Goal: Information Seeking & Learning: Compare options

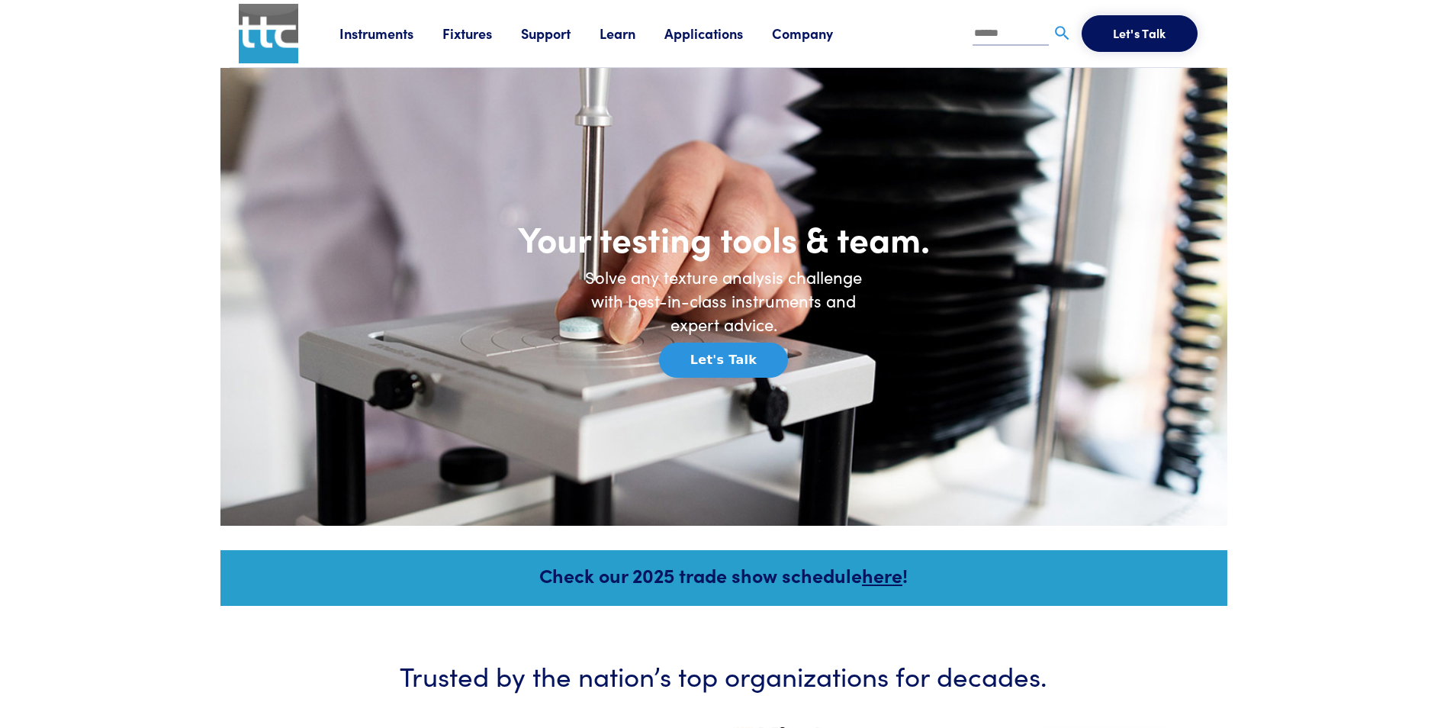
click at [355, 36] on link "Instruments" at bounding box center [390, 33] width 103 height 19
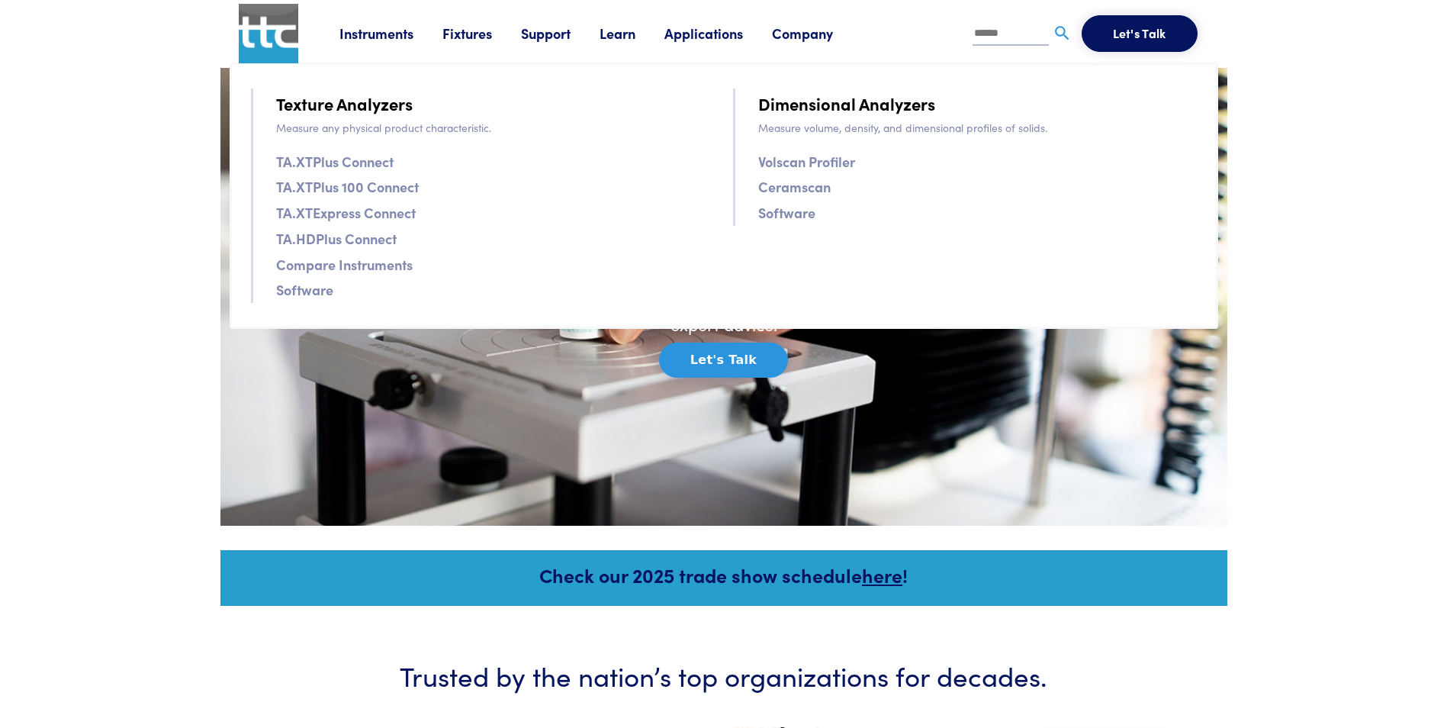
click at [355, 36] on link "Instruments" at bounding box center [390, 33] width 103 height 19
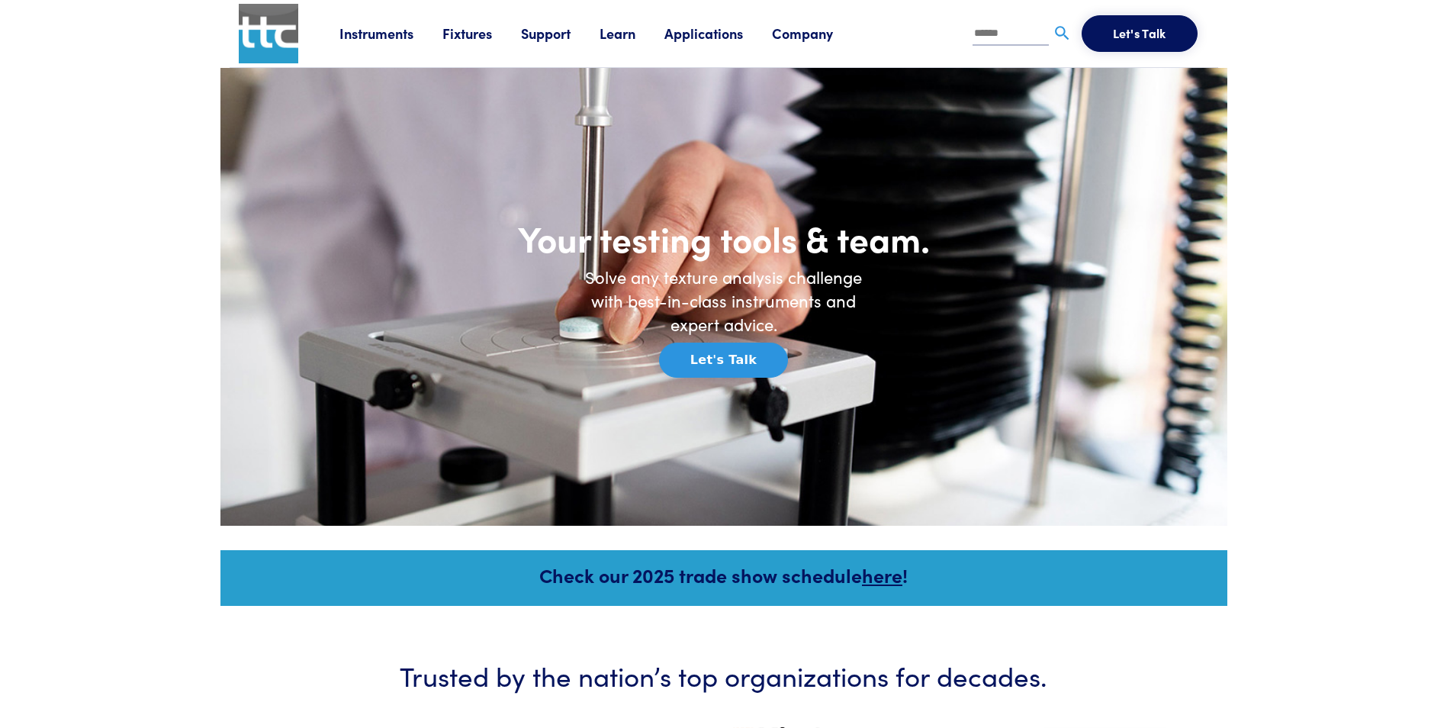
click at [388, 35] on link "Instruments" at bounding box center [390, 33] width 103 height 19
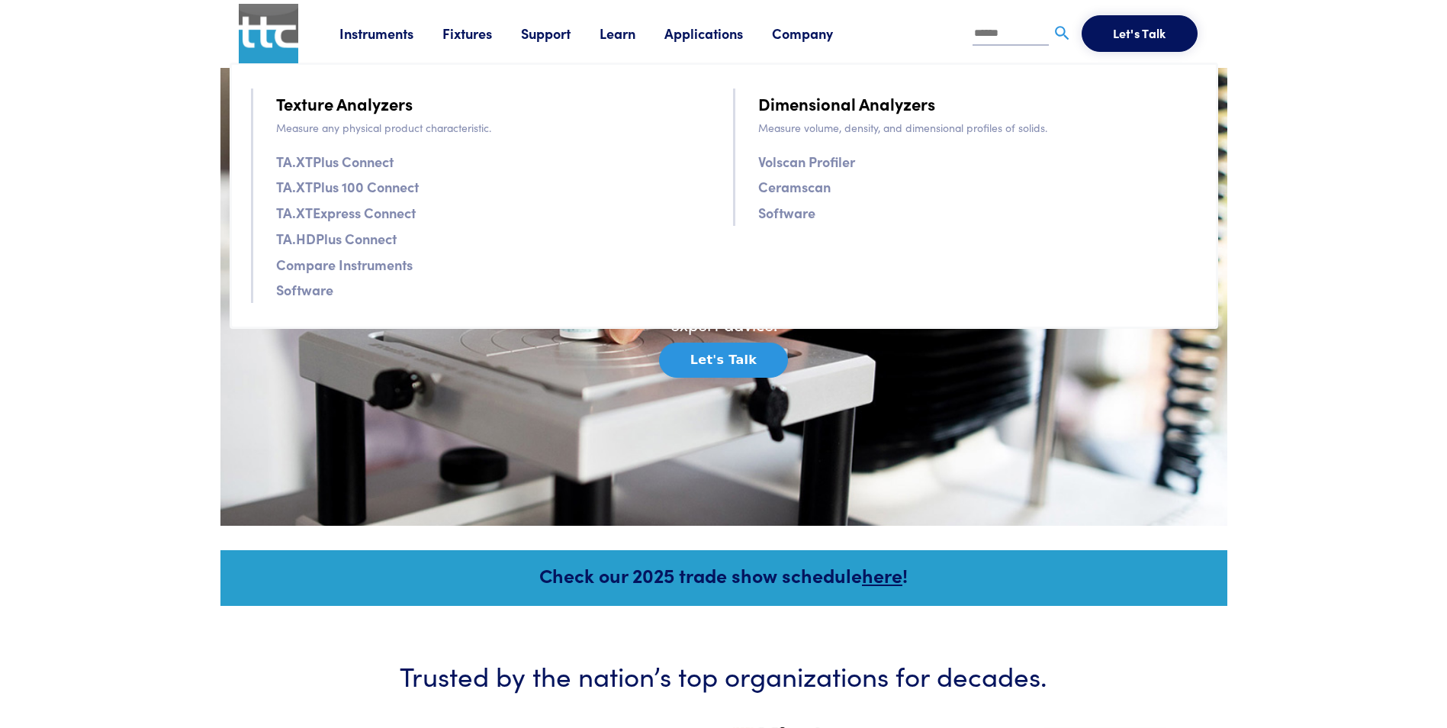
click at [472, 34] on link "Fixtures" at bounding box center [481, 33] width 79 height 19
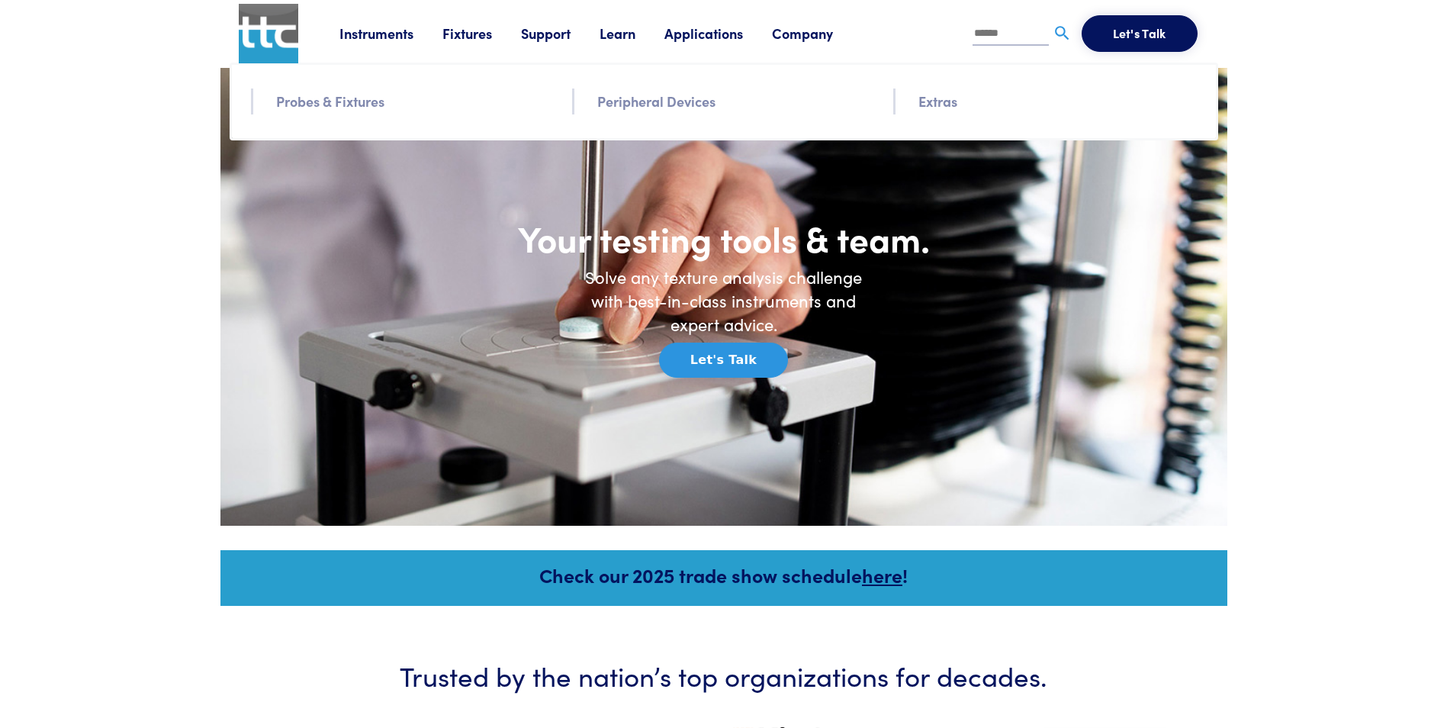
click at [472, 34] on link "Fixtures" at bounding box center [481, 33] width 79 height 19
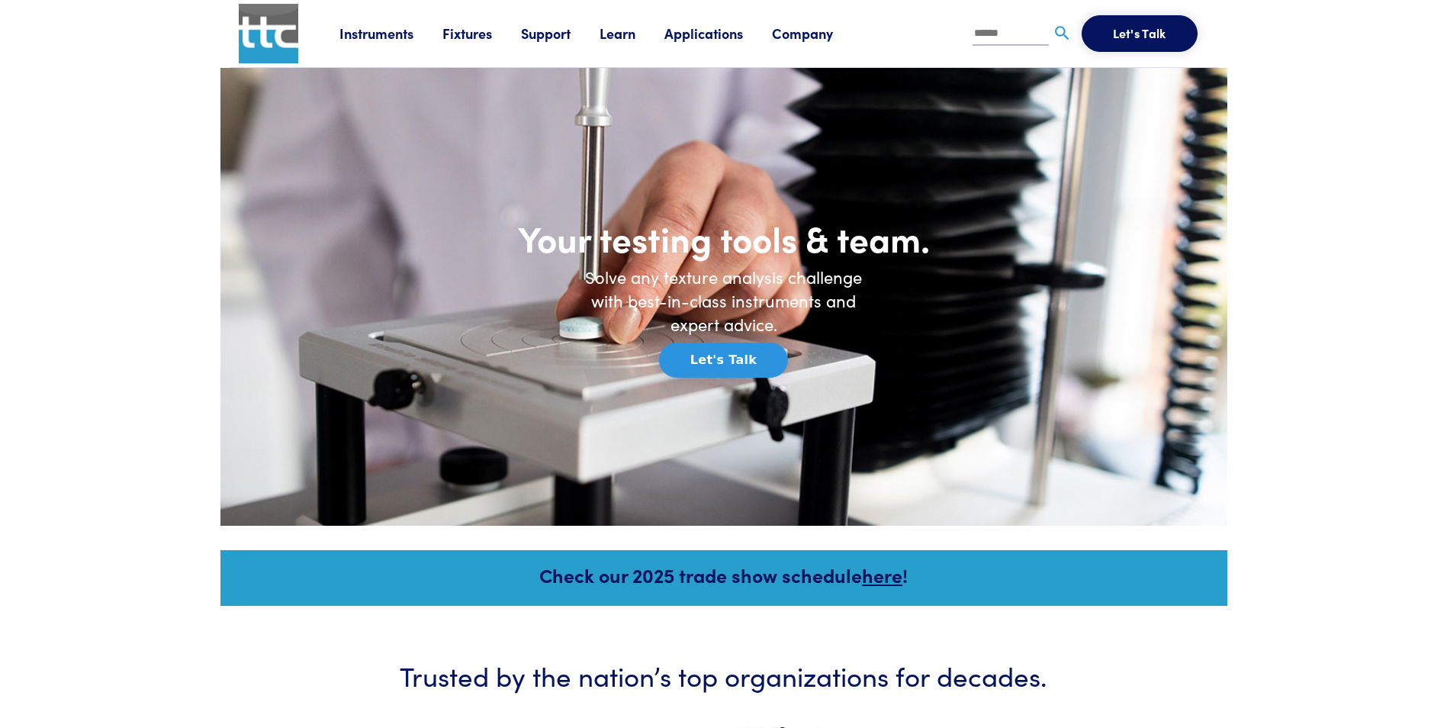
click at [472, 34] on link "Fixtures" at bounding box center [481, 33] width 79 height 19
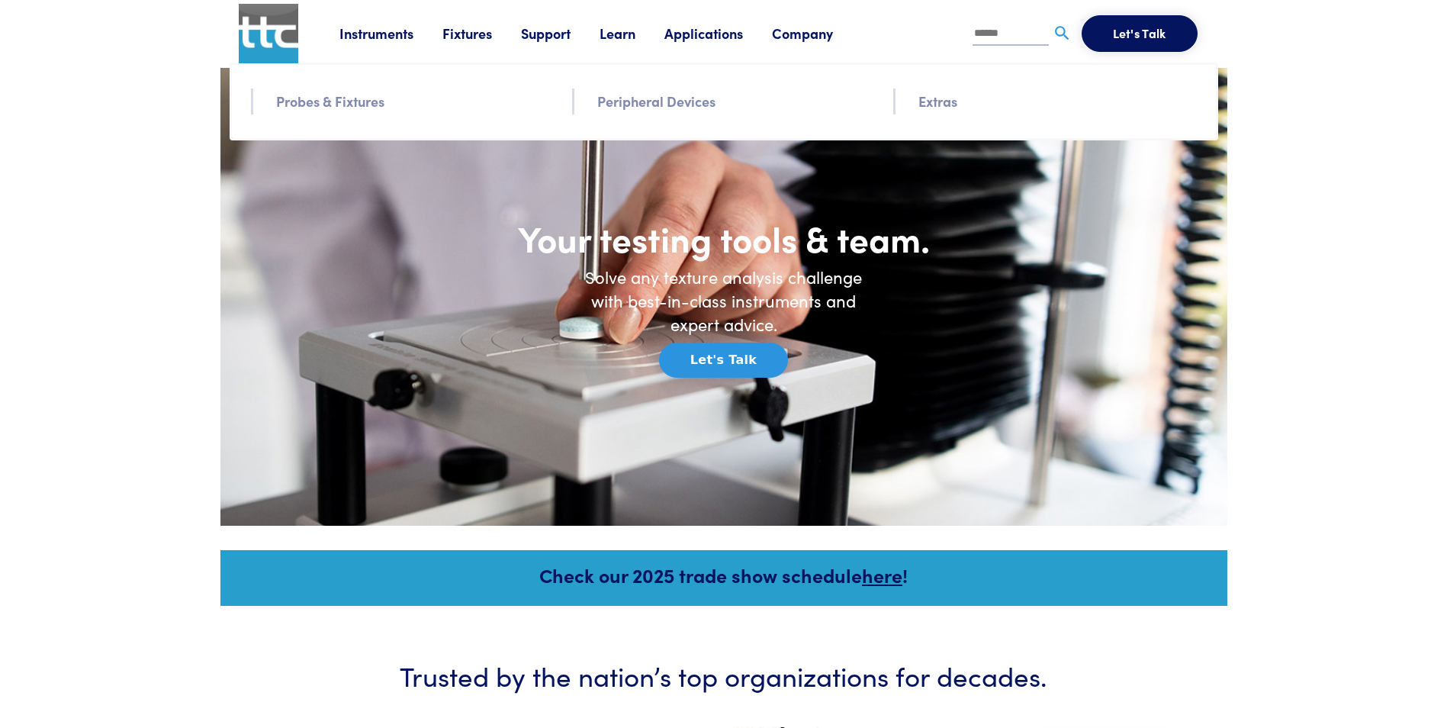
click at [371, 103] on link "Probes & Fixtures" at bounding box center [330, 101] width 108 height 22
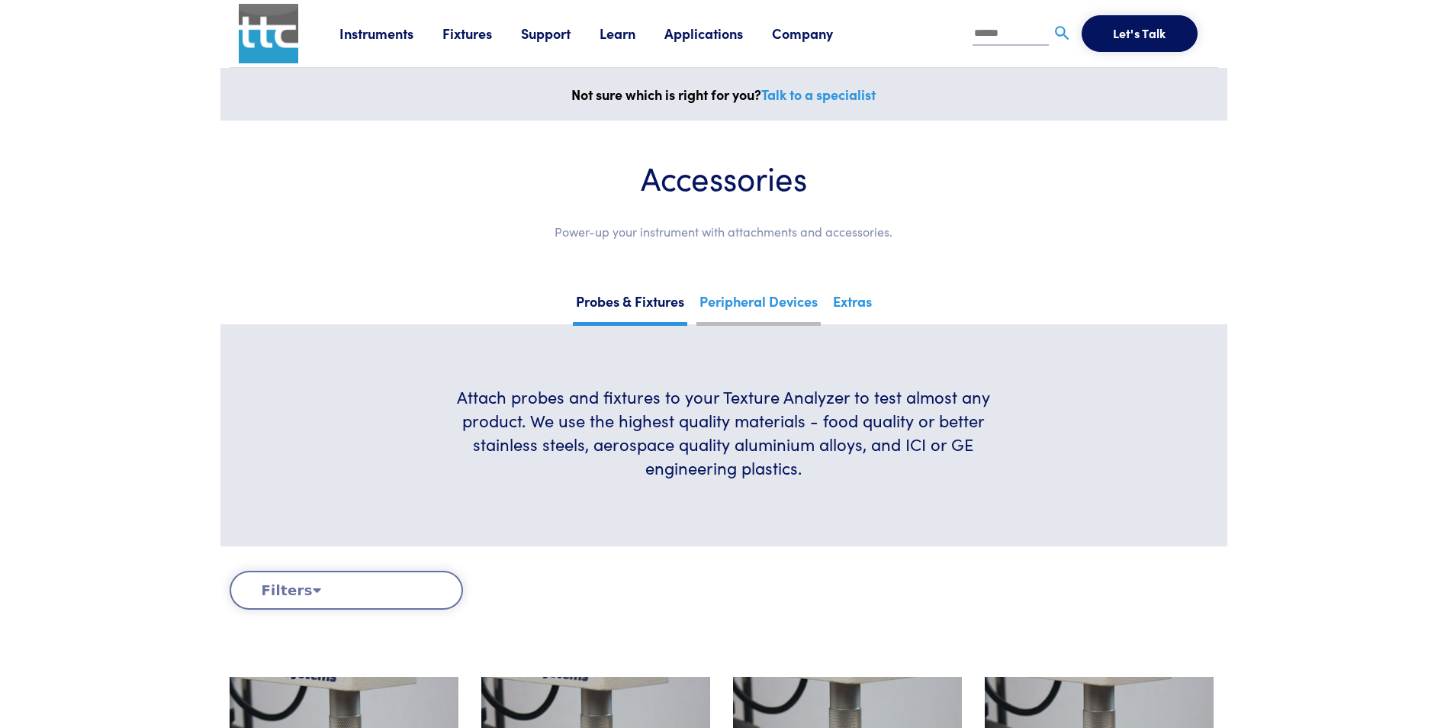
click at [740, 301] on link "Peripheral Devices" at bounding box center [758, 306] width 124 height 37
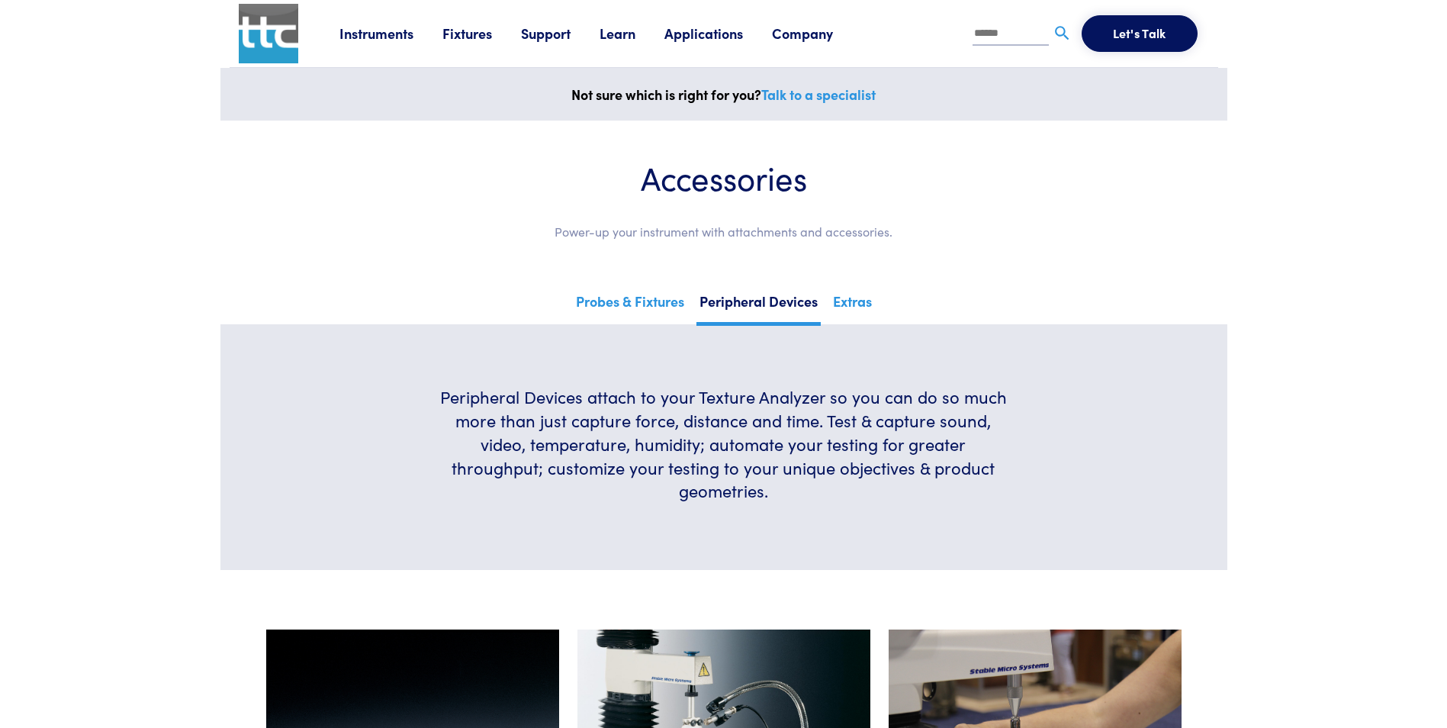
click at [390, 34] on link "Instruments" at bounding box center [390, 33] width 103 height 19
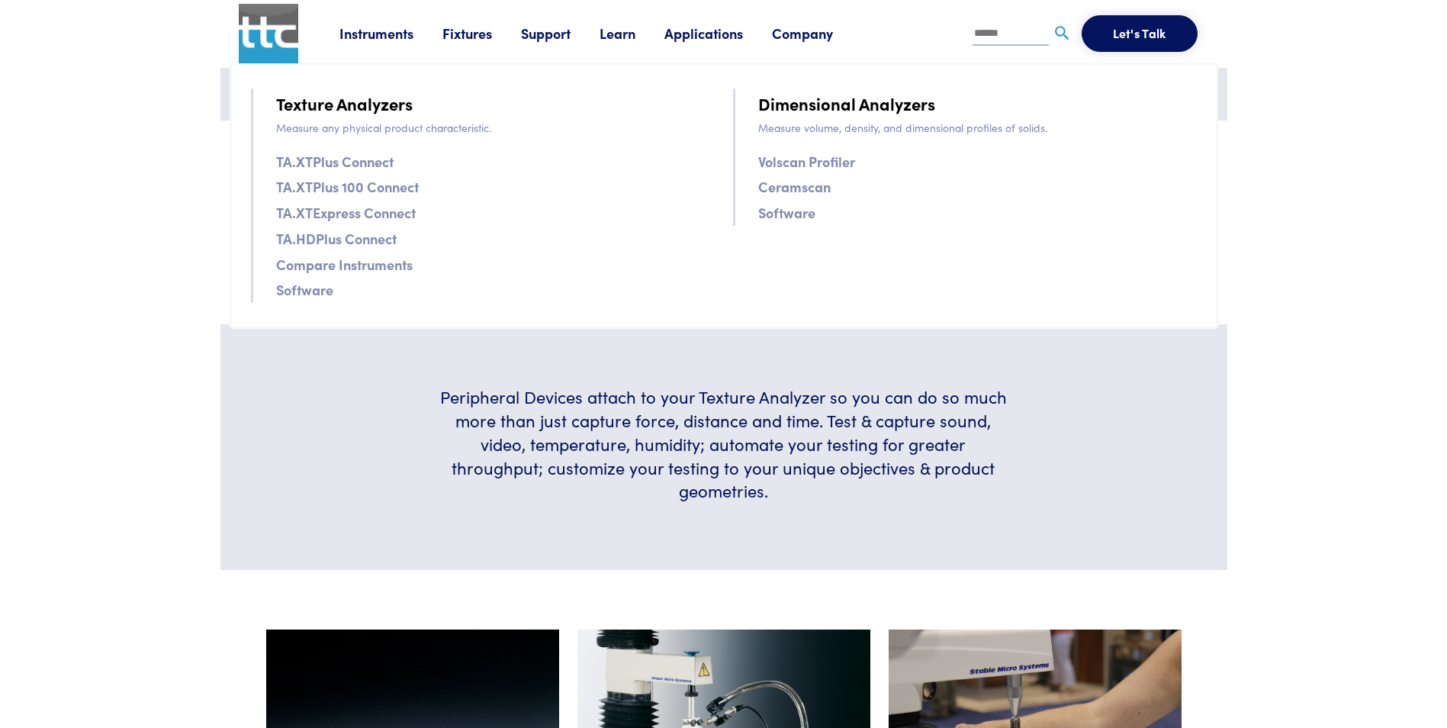
click at [335, 272] on link "Compare Instruments" at bounding box center [344, 264] width 137 height 22
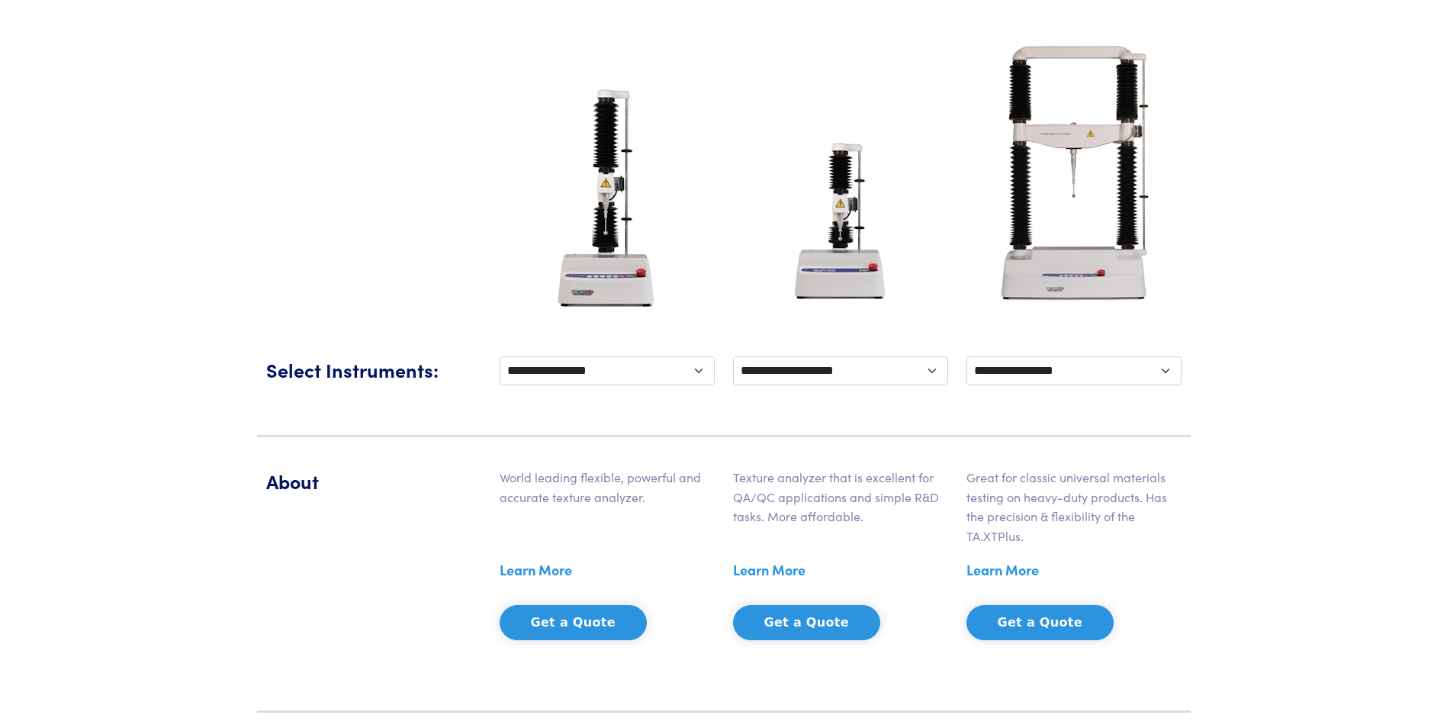
scroll to position [305, 0]
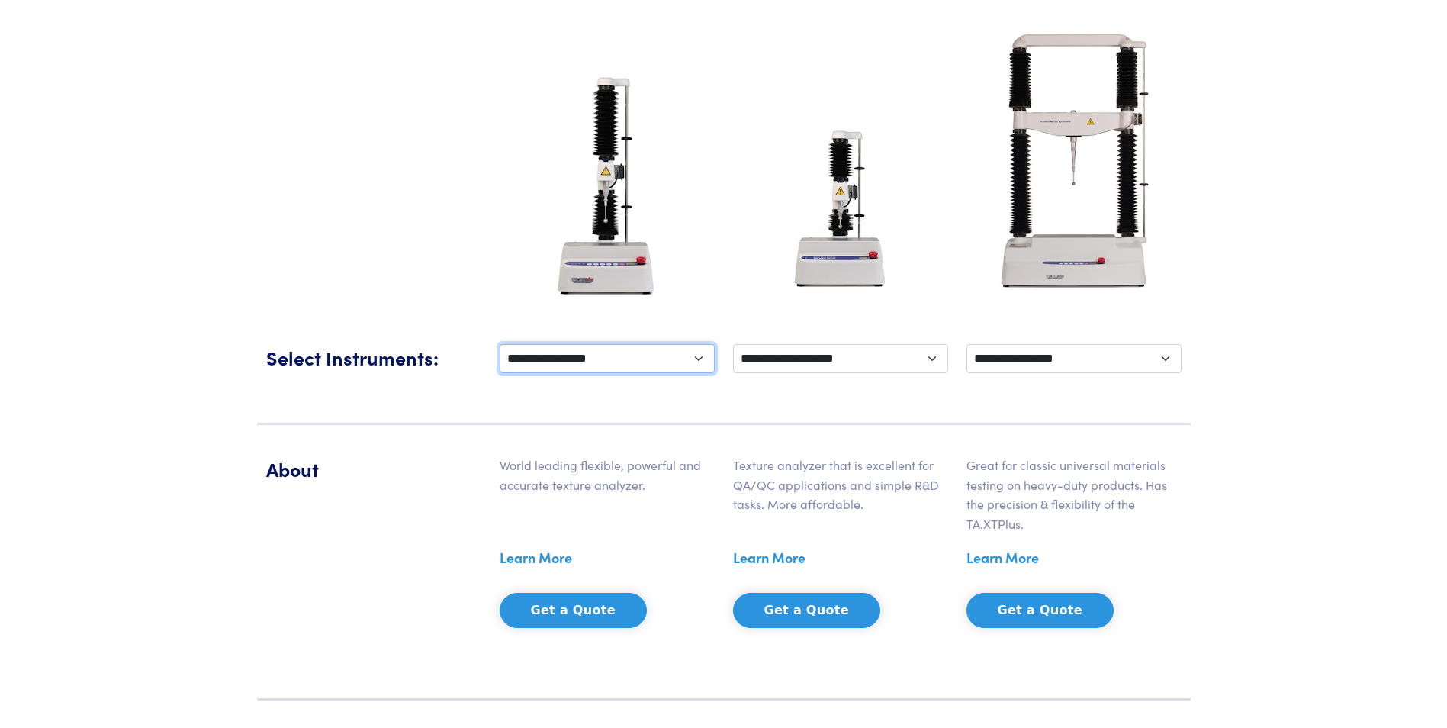
click at [646, 365] on select "**********" at bounding box center [607, 358] width 215 height 29
click at [646, 362] on select "**********" at bounding box center [607, 358] width 215 height 29
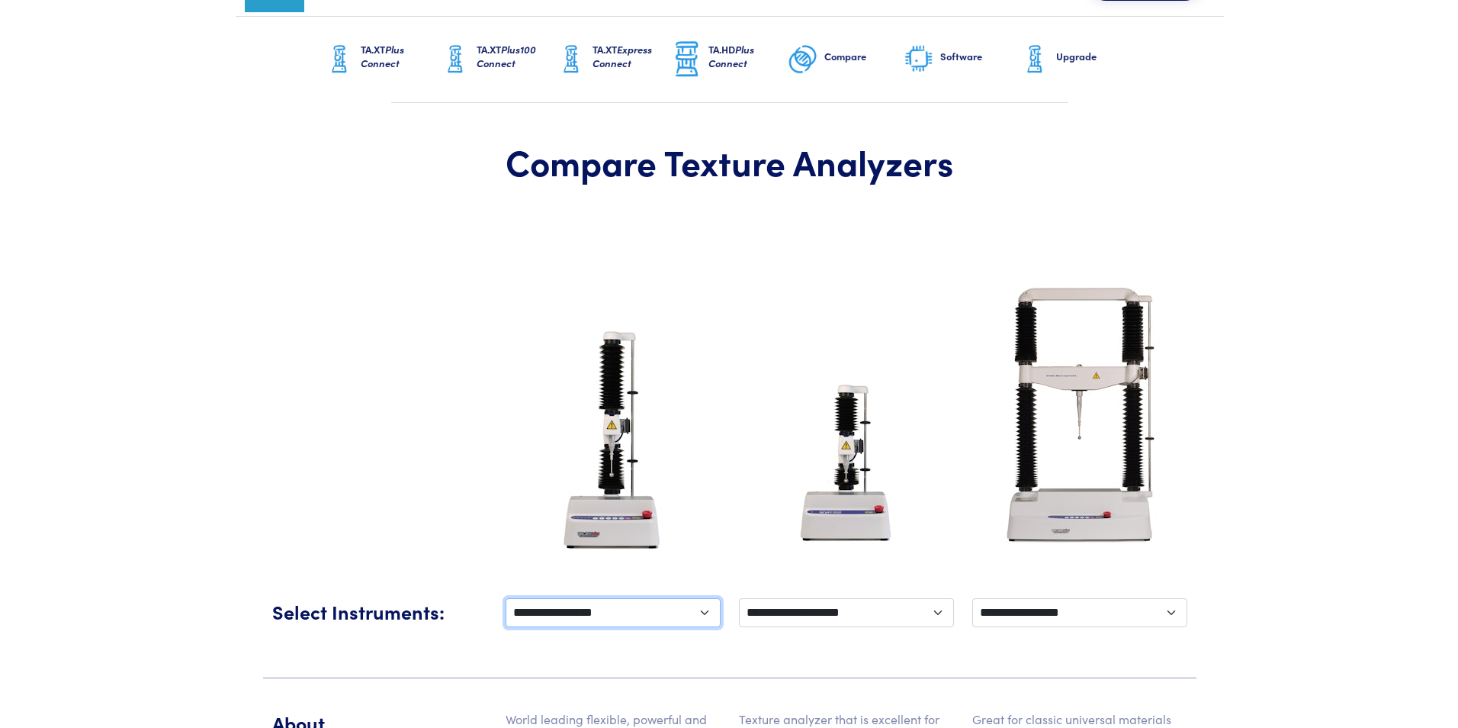
scroll to position [0, 0]
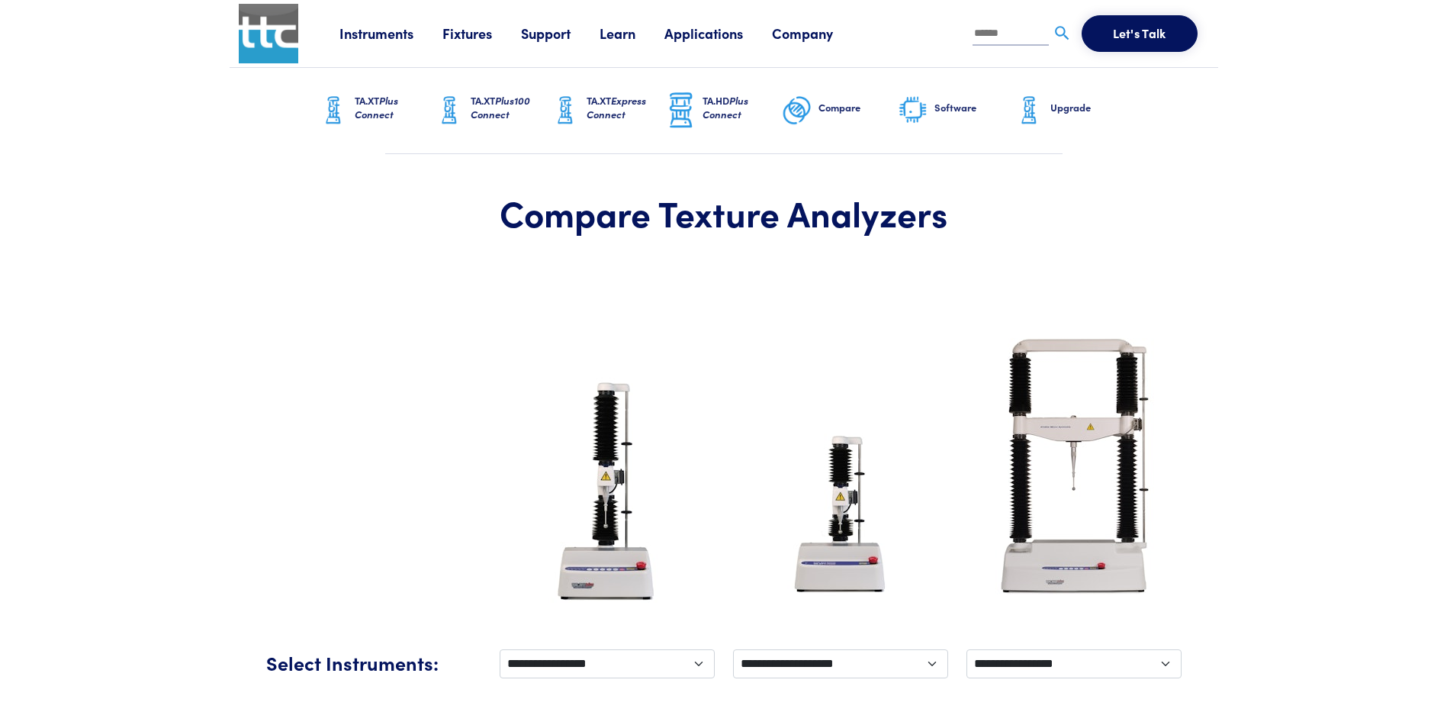
click at [995, 35] on input "text" at bounding box center [1010, 34] width 76 height 23
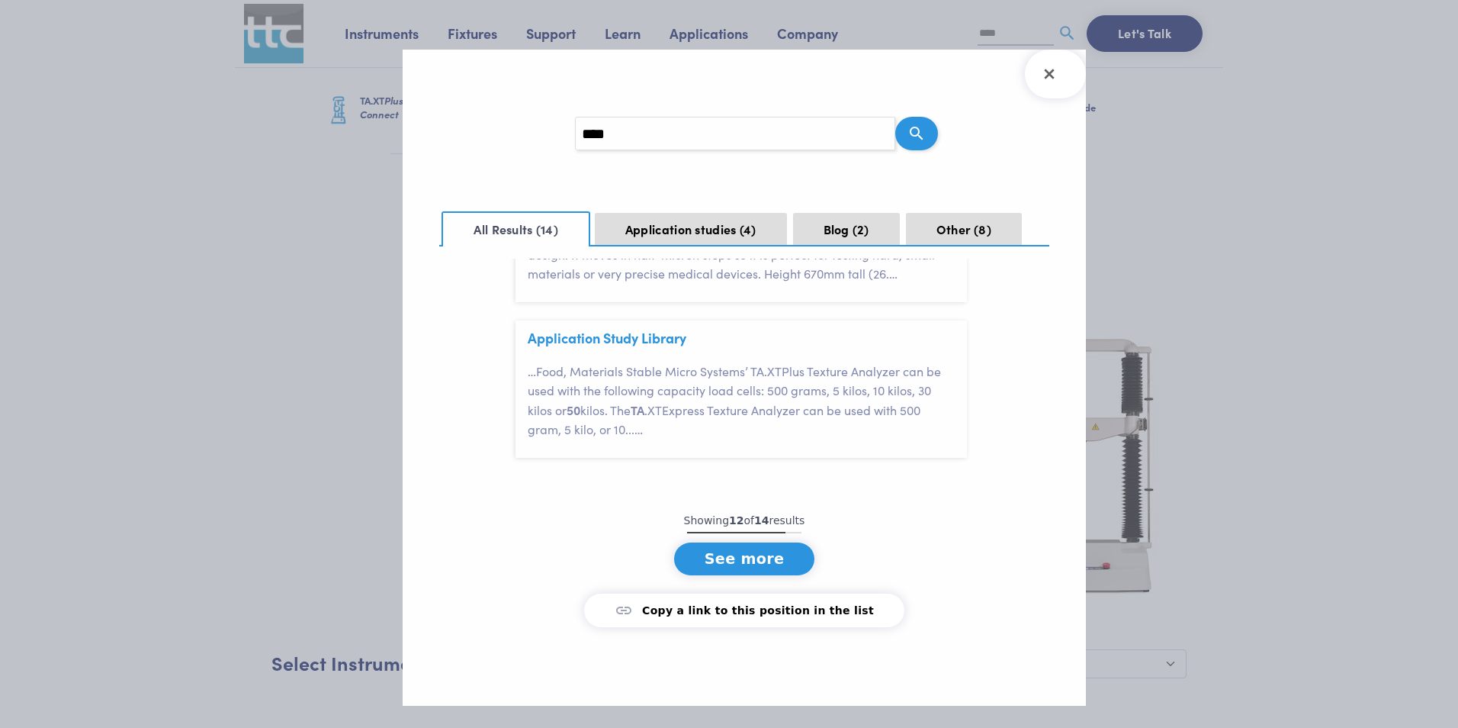
scroll to position [1325, 0]
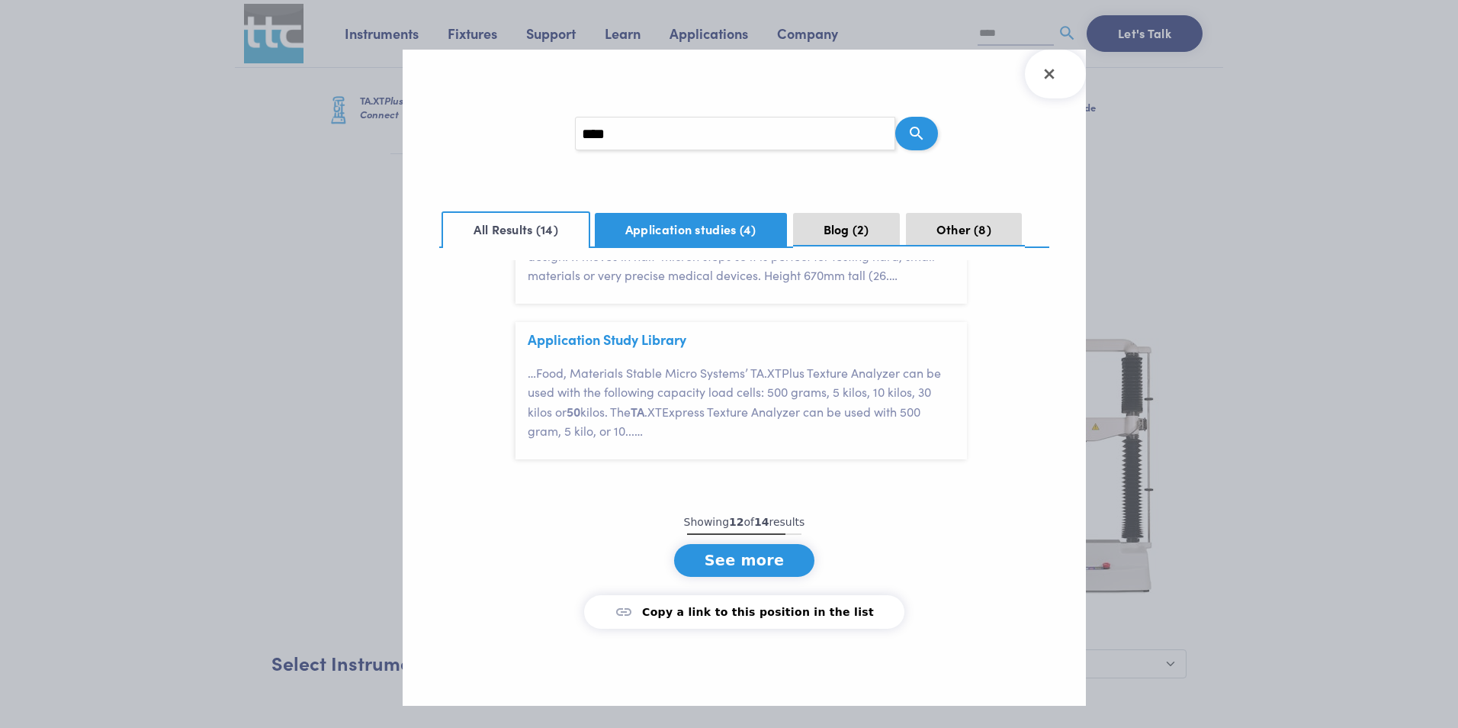
click at [693, 227] on button "Application studies 4" at bounding box center [691, 230] width 192 height 34
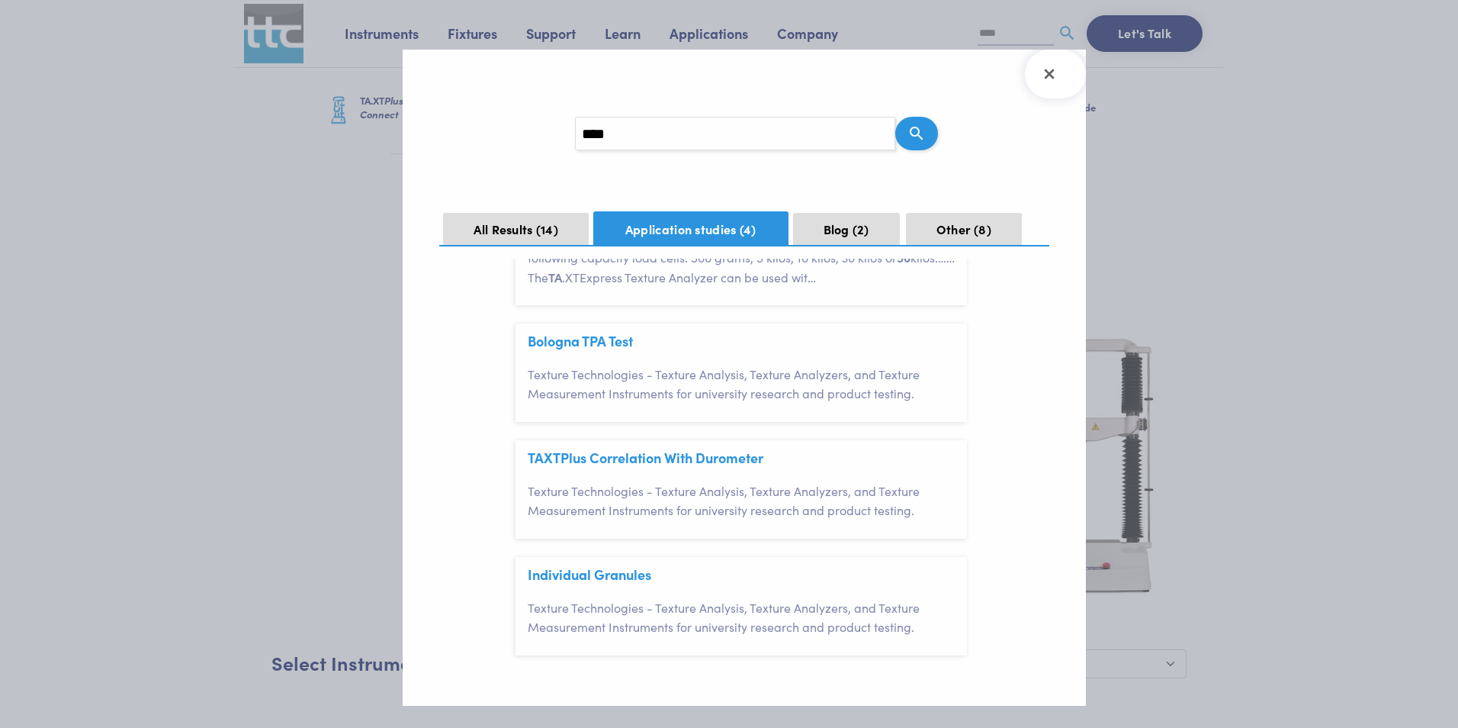
scroll to position [0, 0]
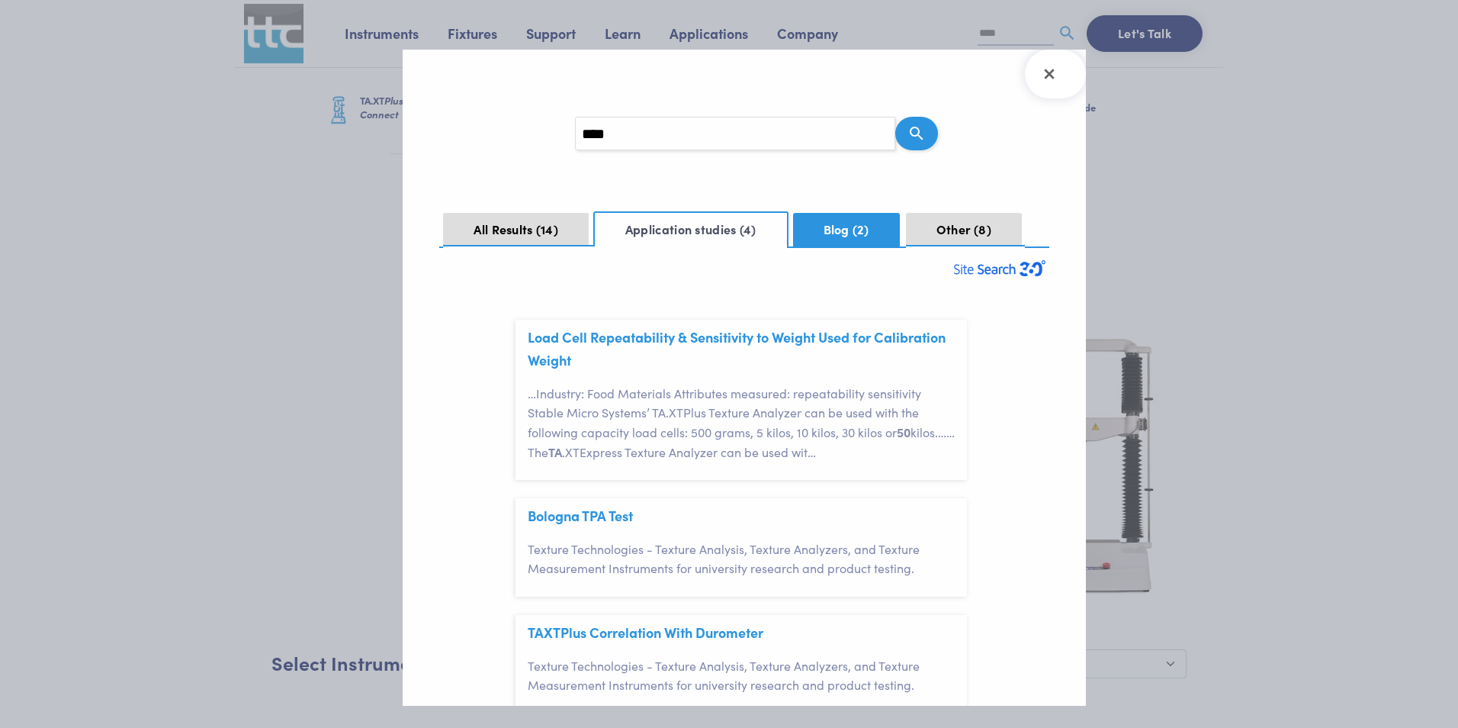
click at [841, 236] on button "Blog 2" at bounding box center [846, 230] width 107 height 34
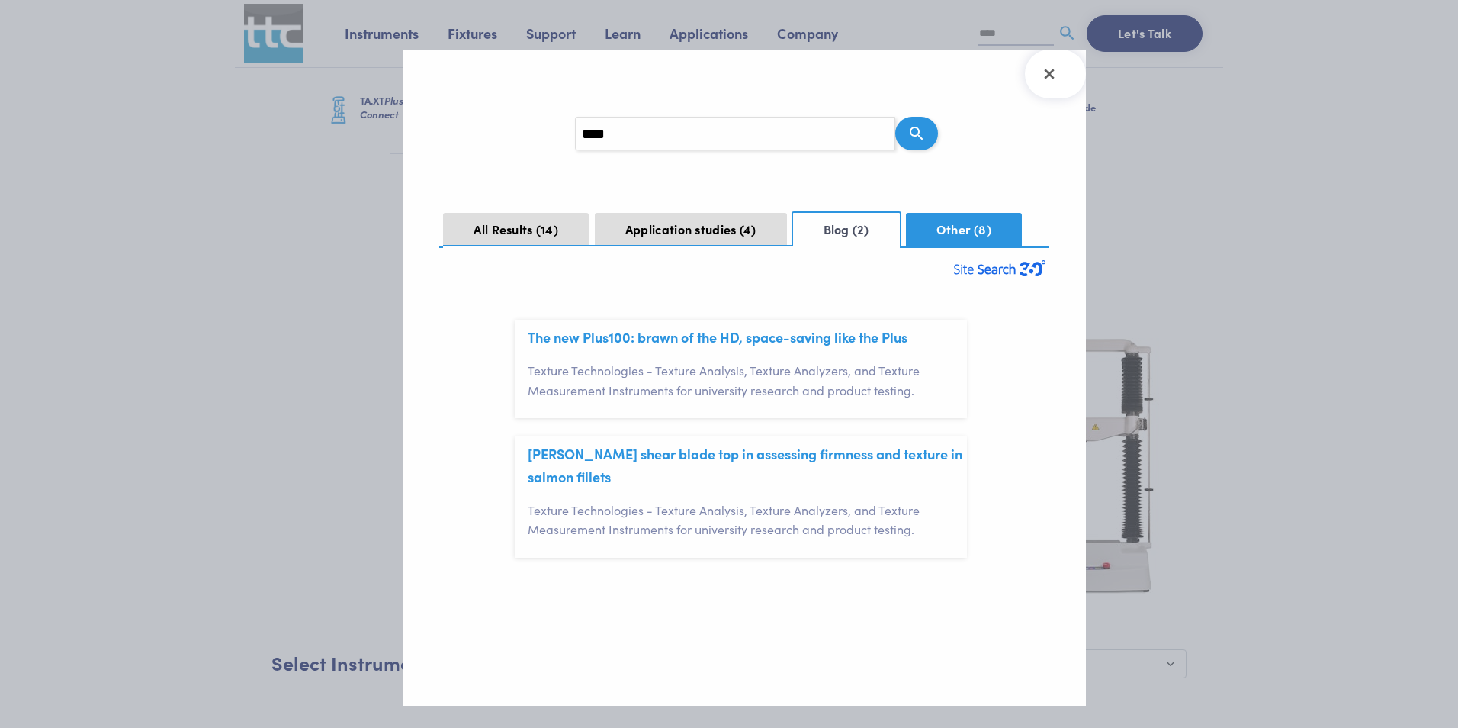
click at [955, 236] on button "Other 8" at bounding box center [964, 230] width 116 height 34
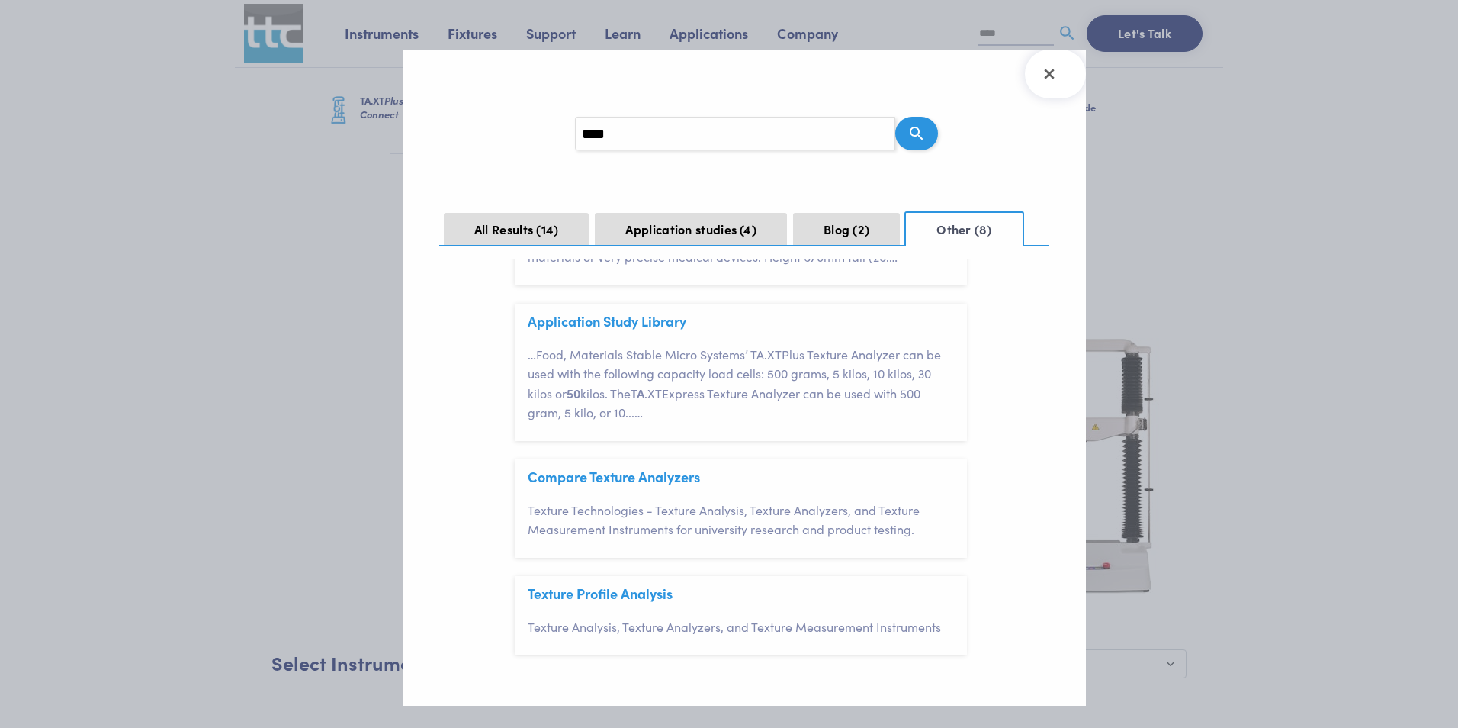
scroll to position [555, 0]
click at [1041, 80] on icon "Close Search Results" at bounding box center [1049, 74] width 24 height 24
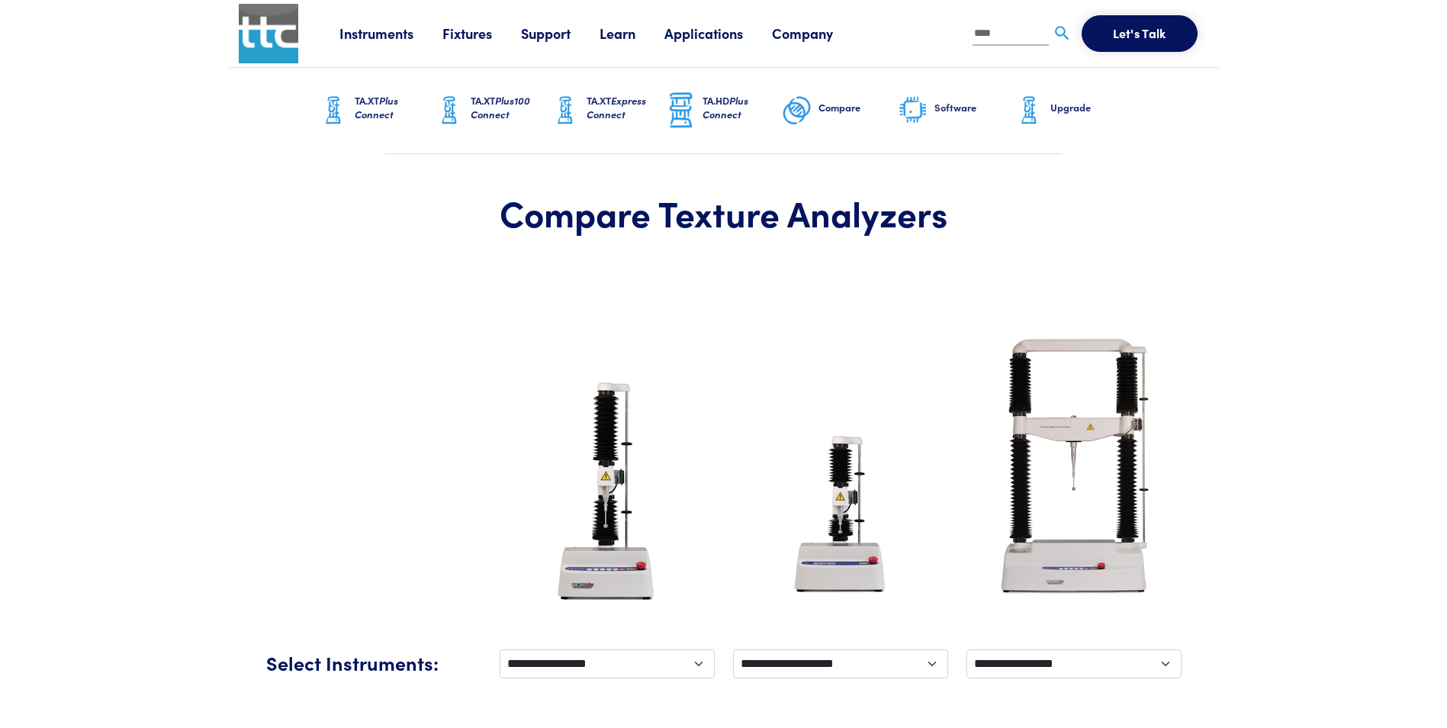
drag, startPoint x: 998, startPoint y: 37, endPoint x: 728, endPoint y: 1, distance: 271.7
click at [735, 2] on div "Instruments Texture Analyzers Measure any physical product characteristic. TA.X…" at bounding box center [774, 33] width 870 height 67
paste input "text"
type input "****"
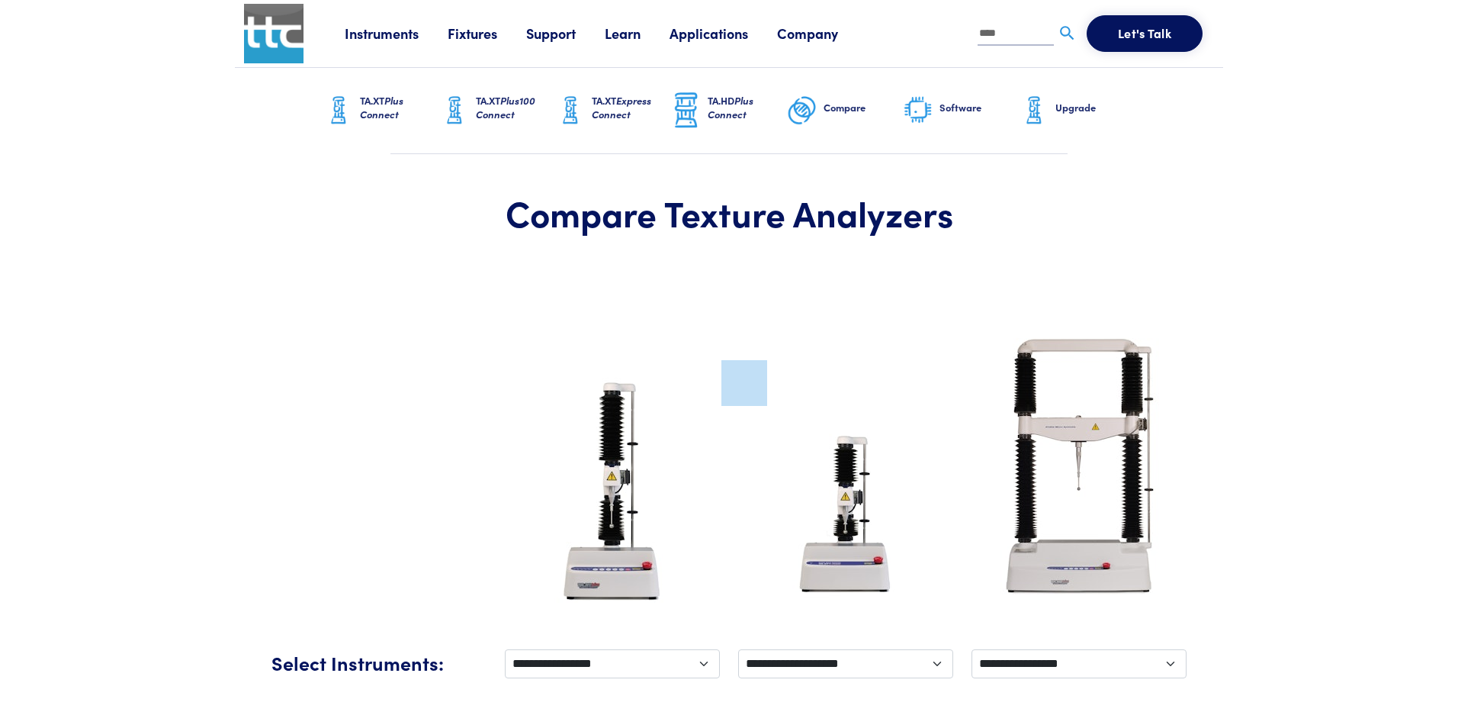
scroll to position [42, 0]
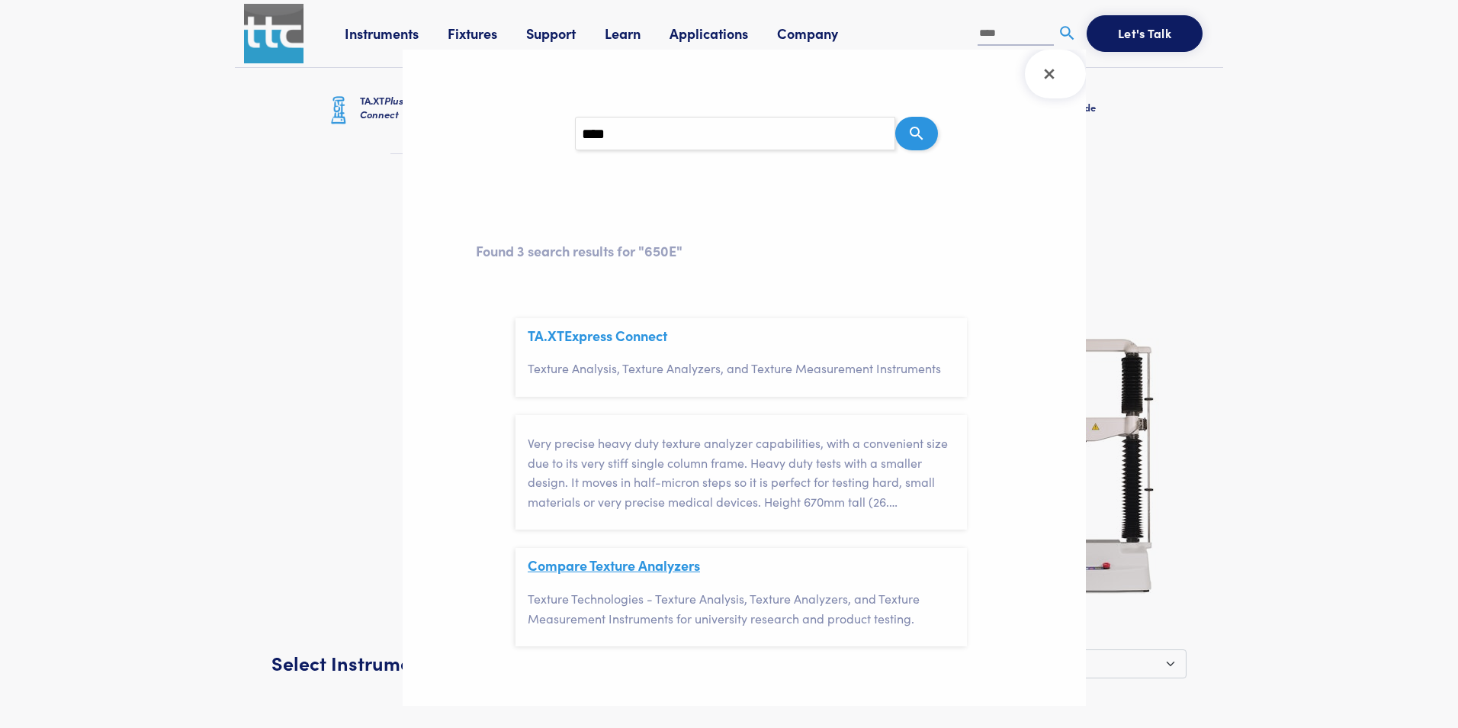
click at [620, 564] on link "Compare Texture Analyzers" at bounding box center [614, 564] width 172 height 19
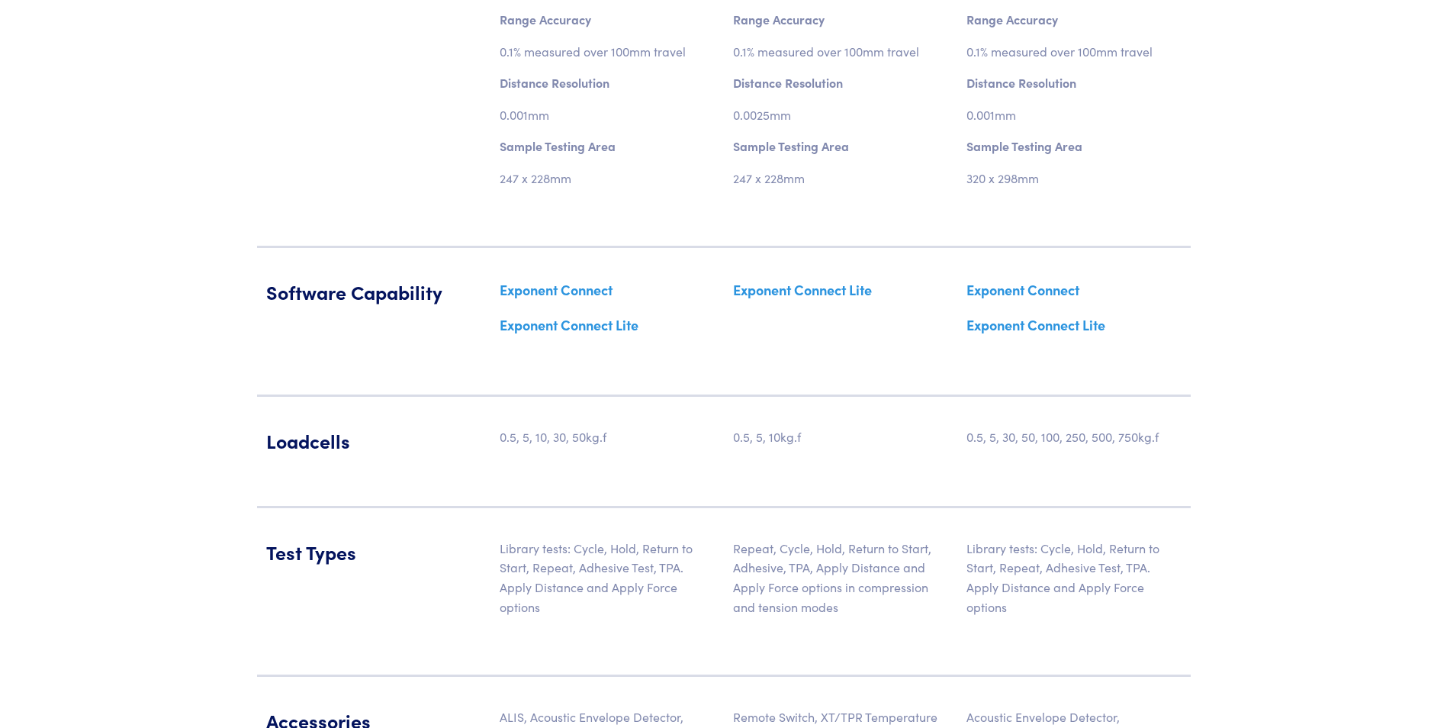
scroll to position [1805, 0]
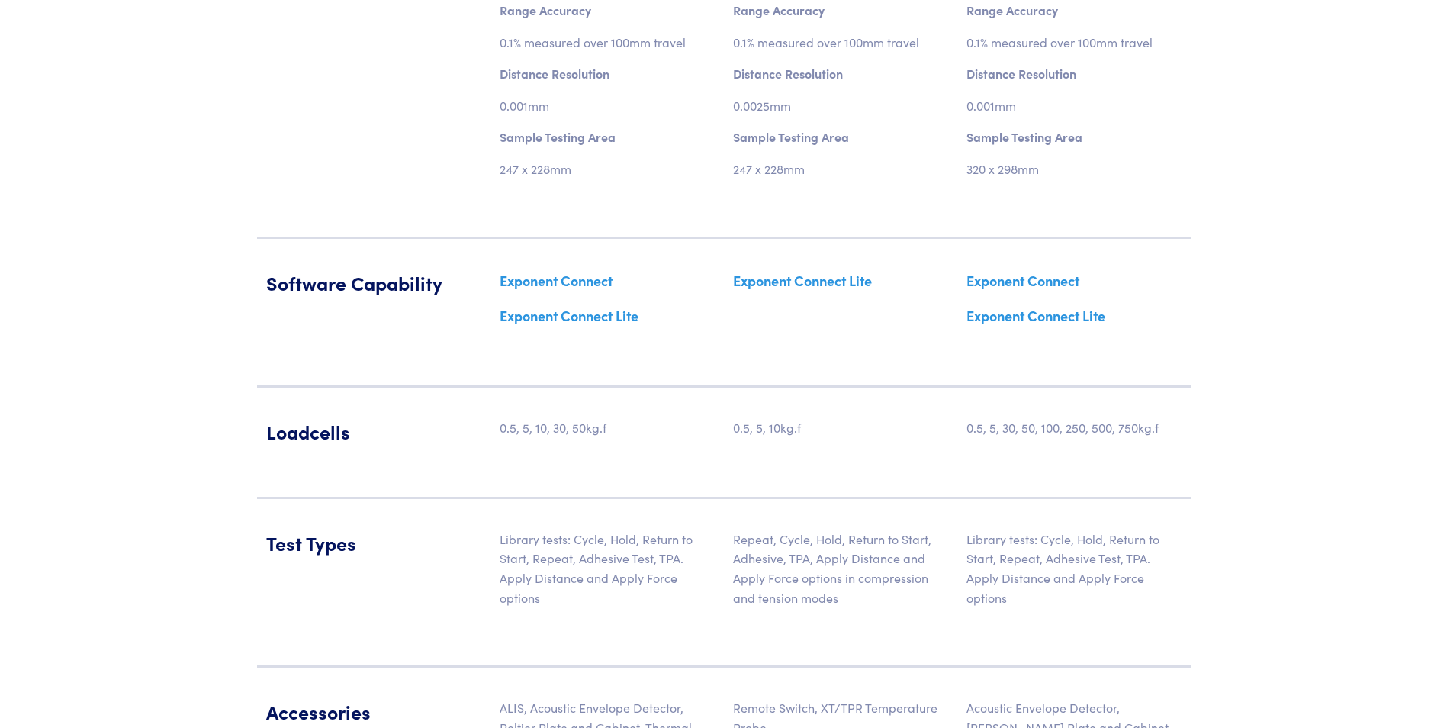
click at [575, 317] on link "Exponent Connect Lite" at bounding box center [569, 315] width 139 height 19
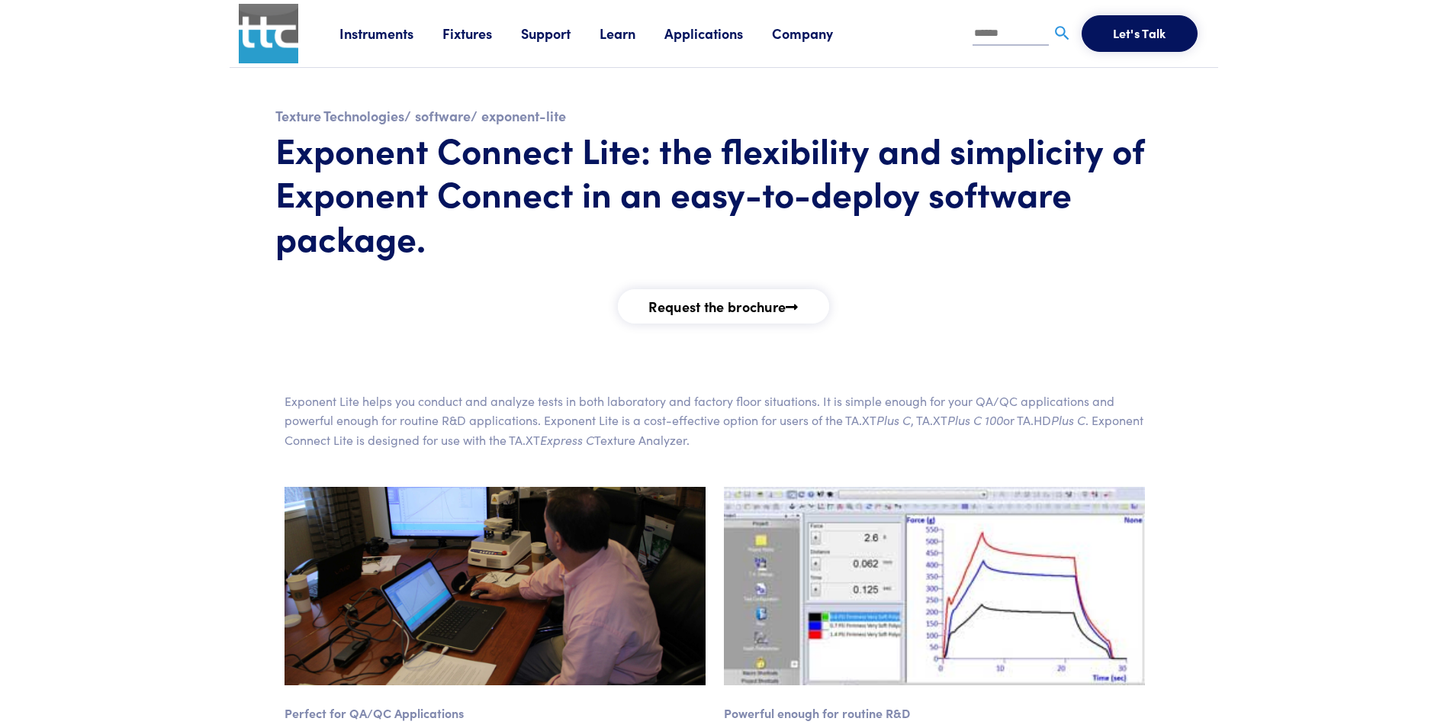
click at [384, 34] on link "Instruments" at bounding box center [390, 33] width 103 height 19
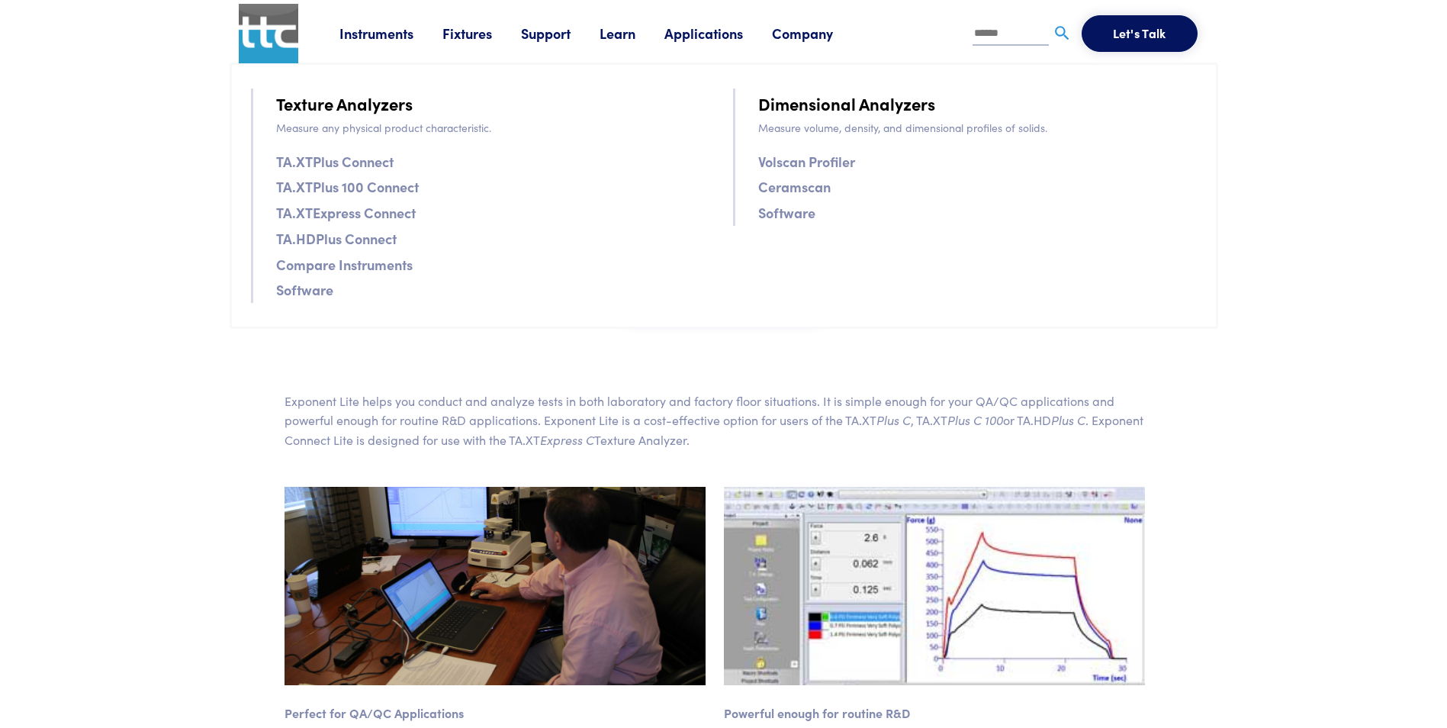
click at [323, 162] on link "TA.XTPlus Connect" at bounding box center [334, 161] width 117 height 22
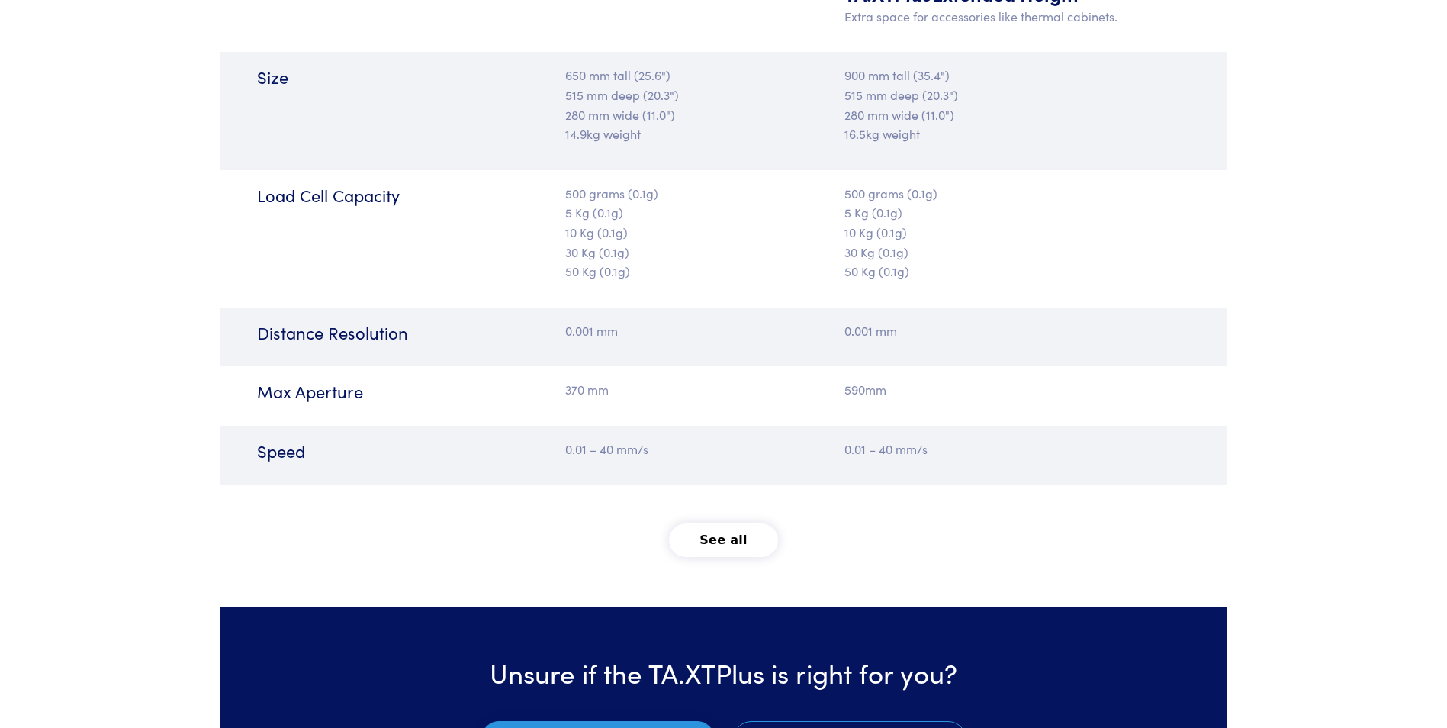
scroll to position [1831, 0]
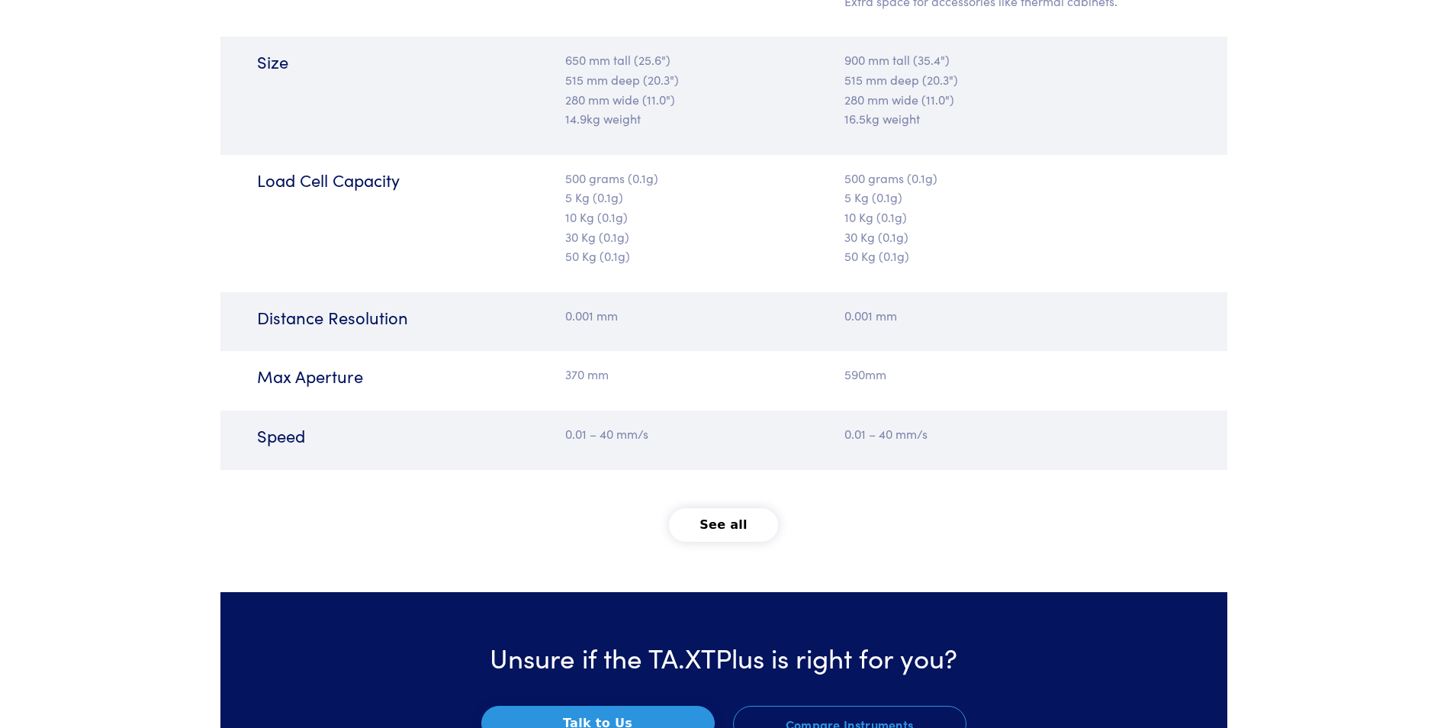
click at [718, 510] on button "See all" at bounding box center [723, 525] width 109 height 34
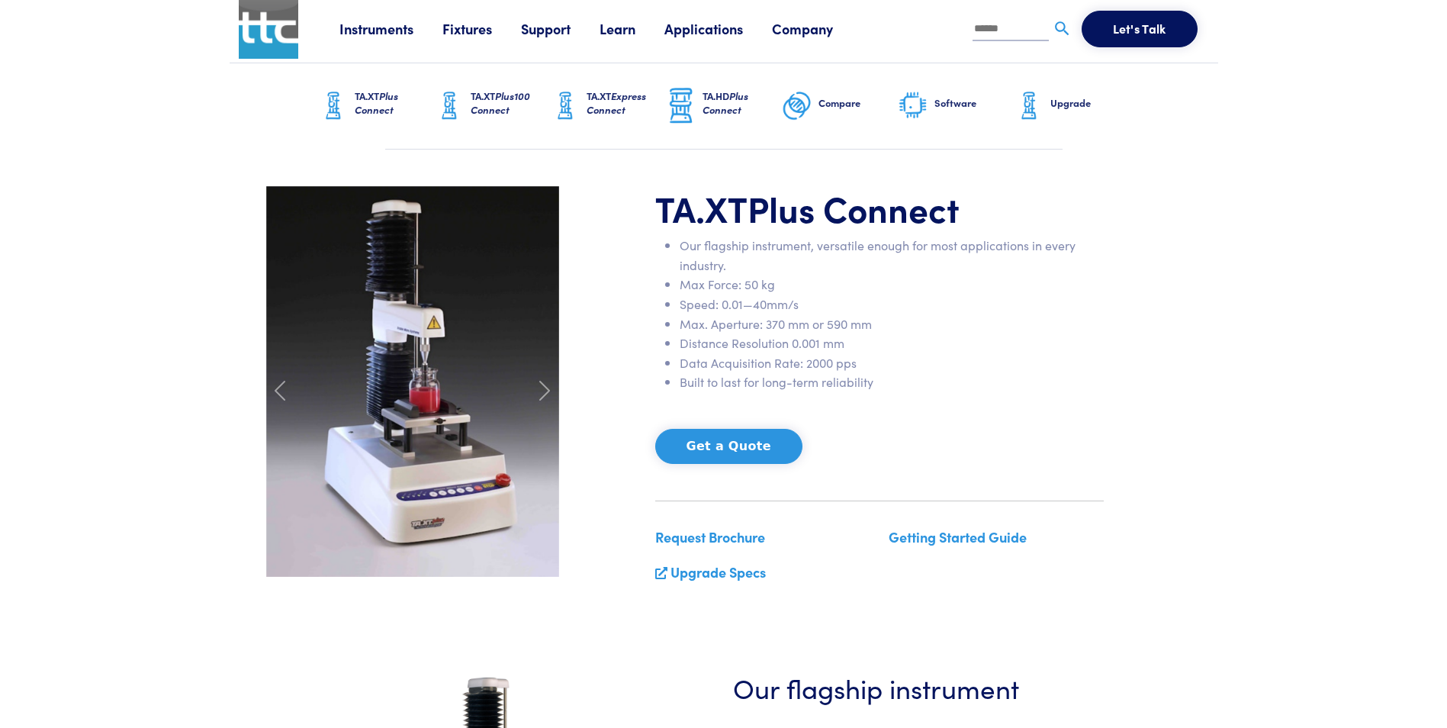
scroll to position [0, 0]
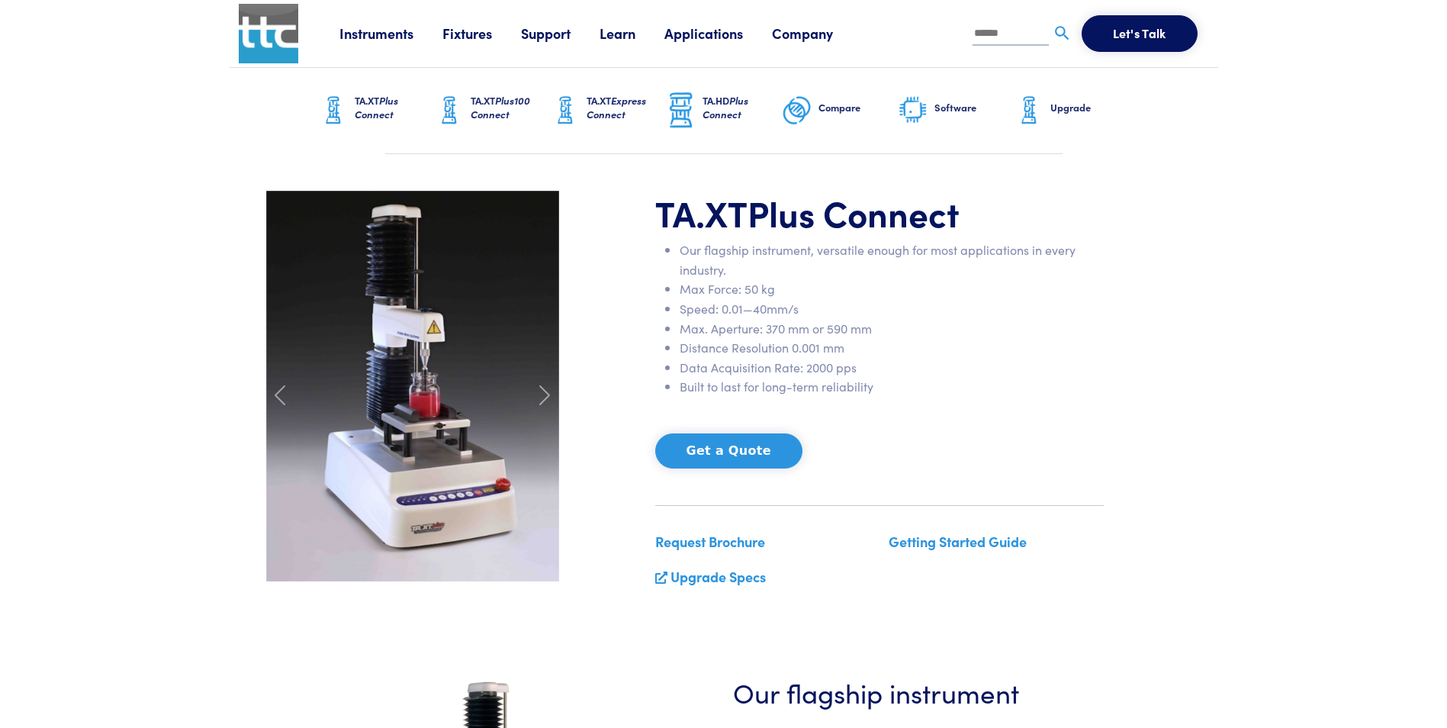
click at [477, 38] on link "Fixtures" at bounding box center [481, 33] width 79 height 19
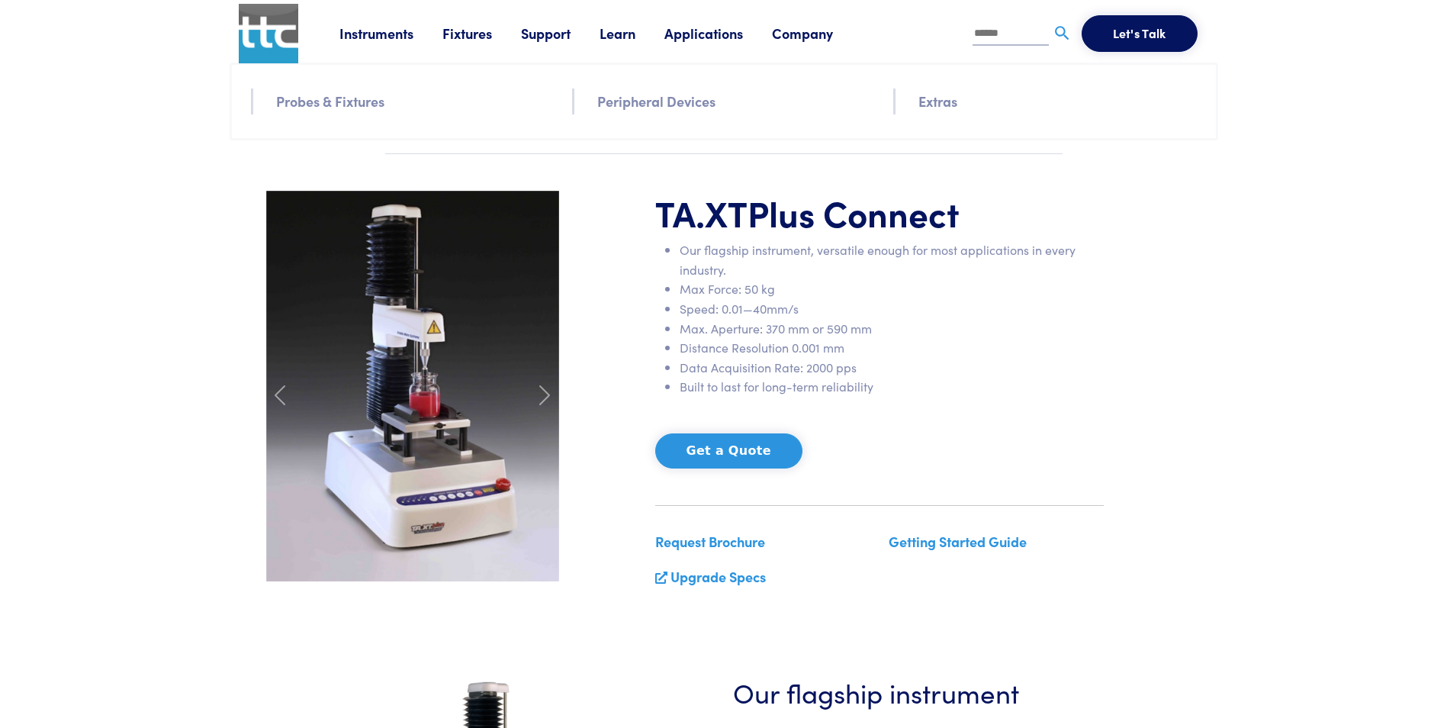
click at [333, 98] on link "Probes & Fixtures" at bounding box center [330, 101] width 108 height 22
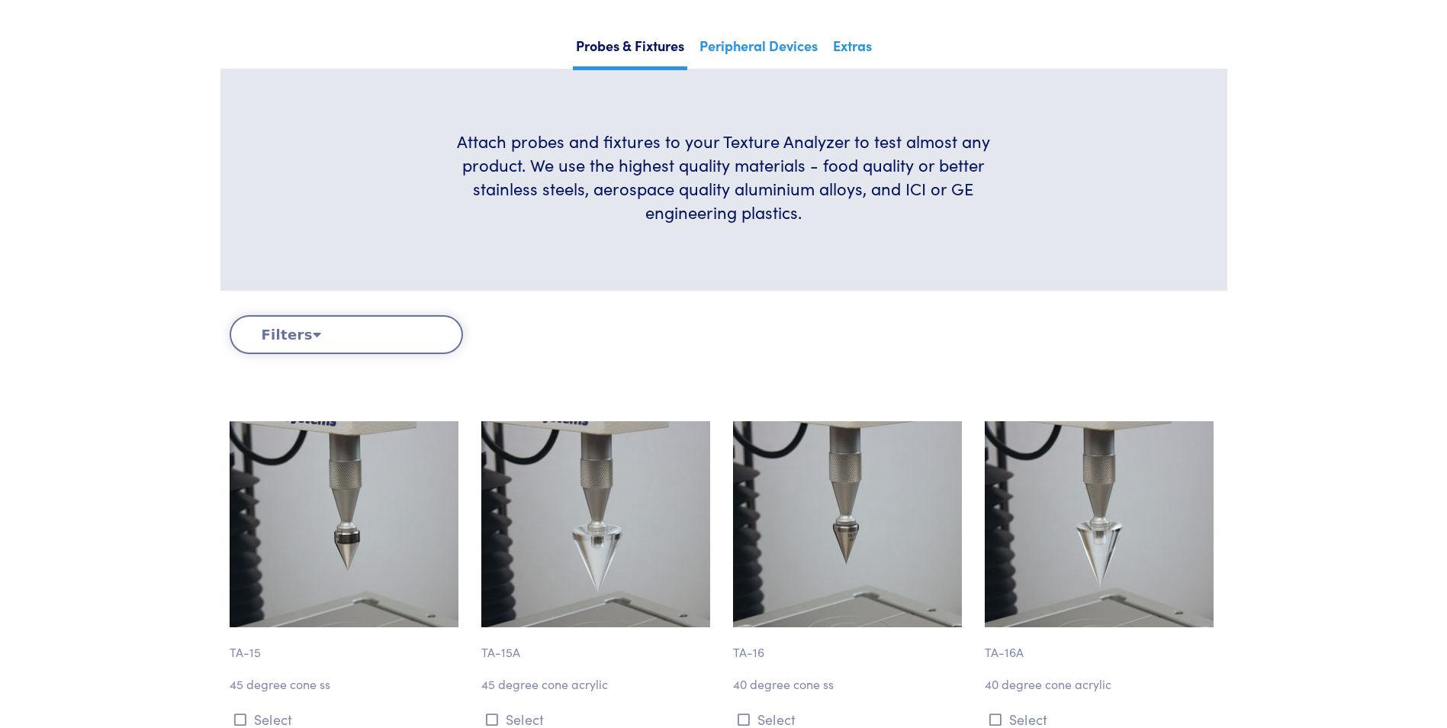
scroll to position [229, 0]
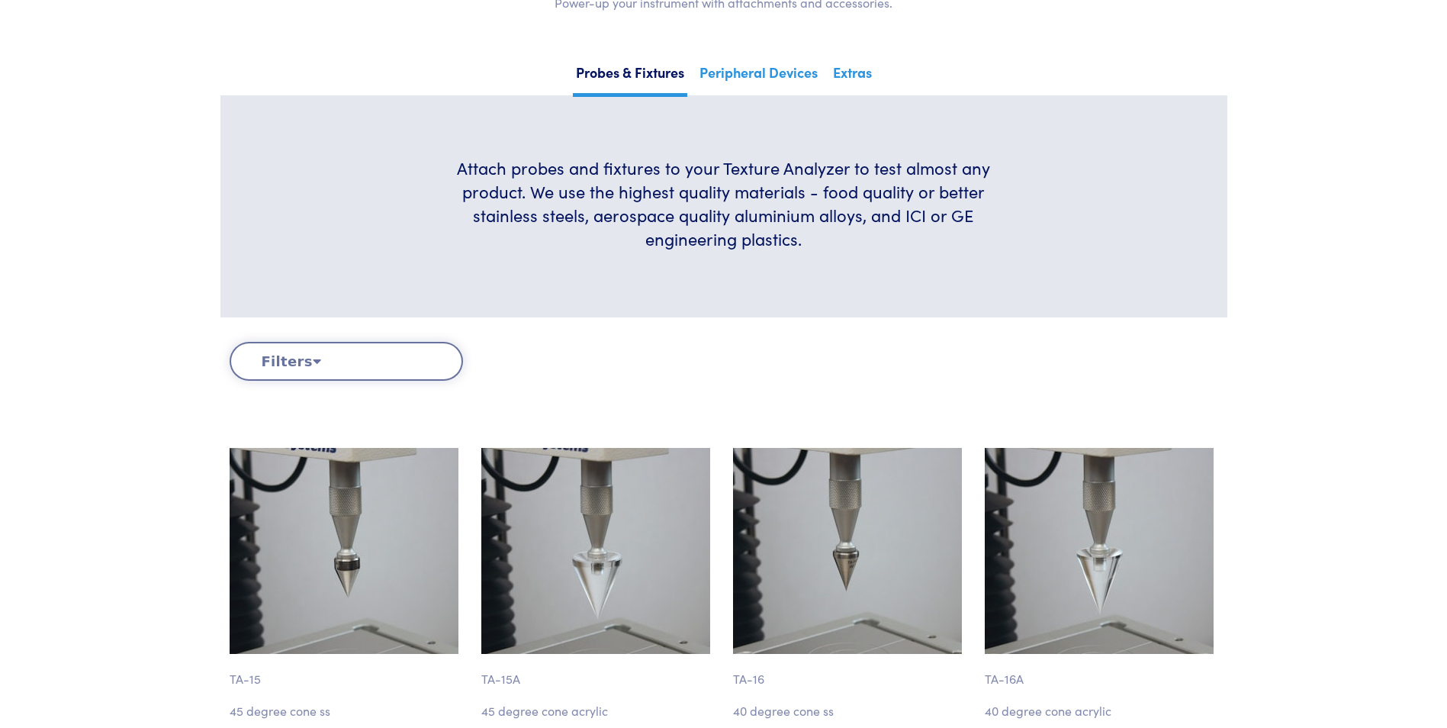
click at [341, 366] on button "Filters" at bounding box center [346, 361] width 233 height 39
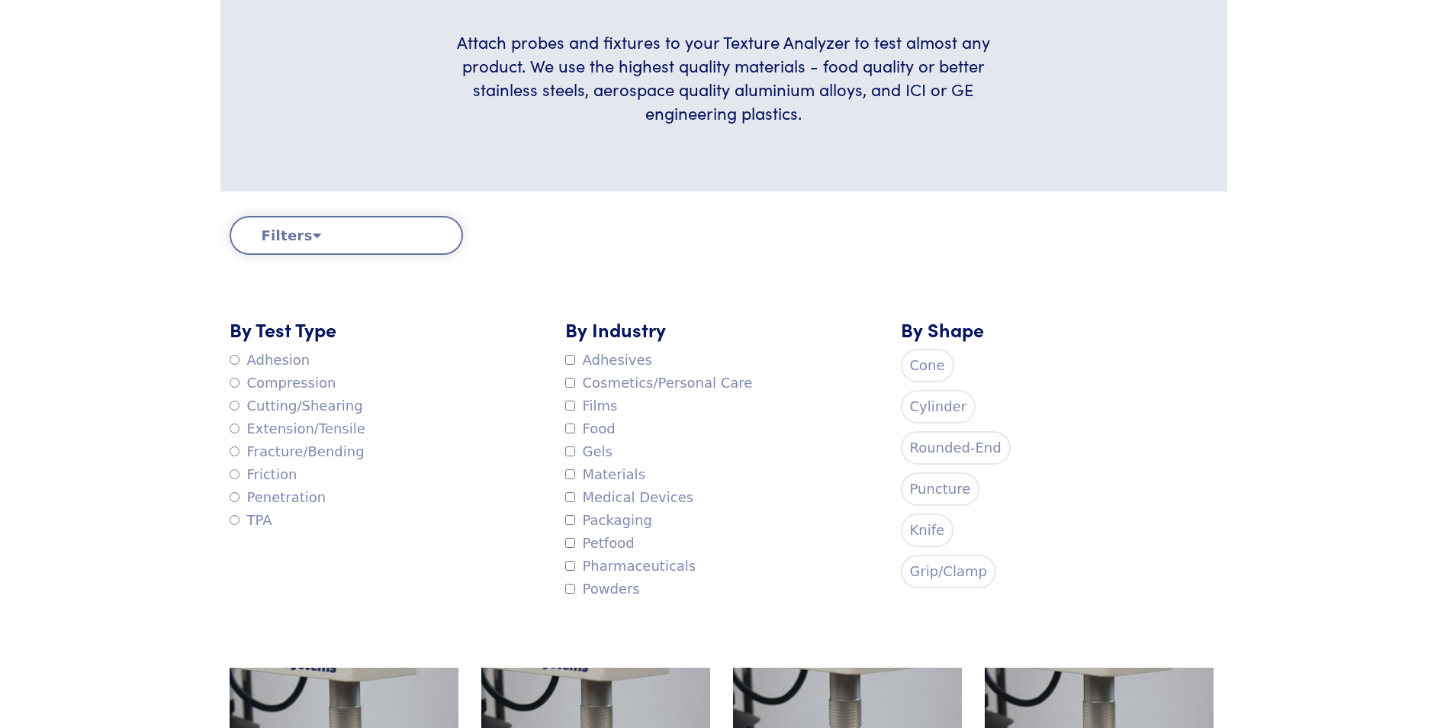
scroll to position [356, 0]
click at [371, 243] on button "Filters" at bounding box center [346, 233] width 233 height 39
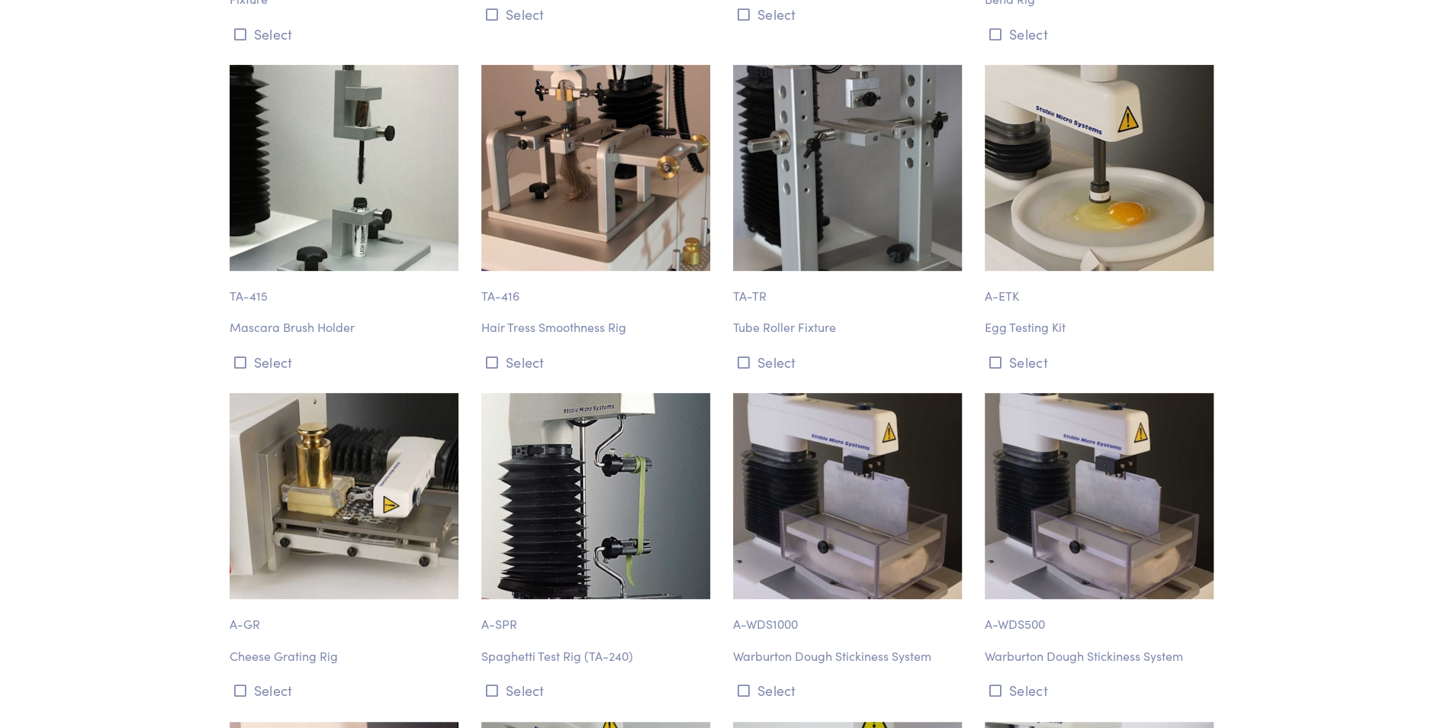
scroll to position [13399, 0]
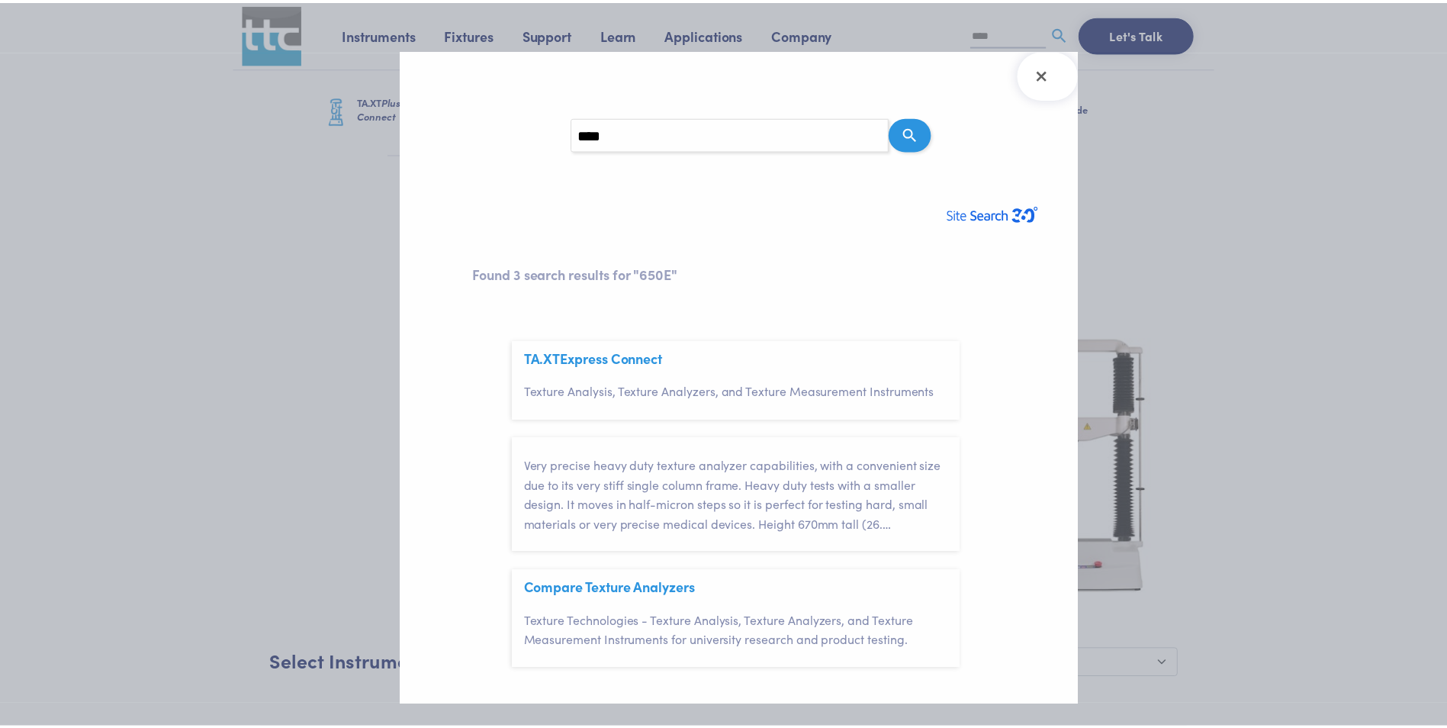
scroll to position [42, 0]
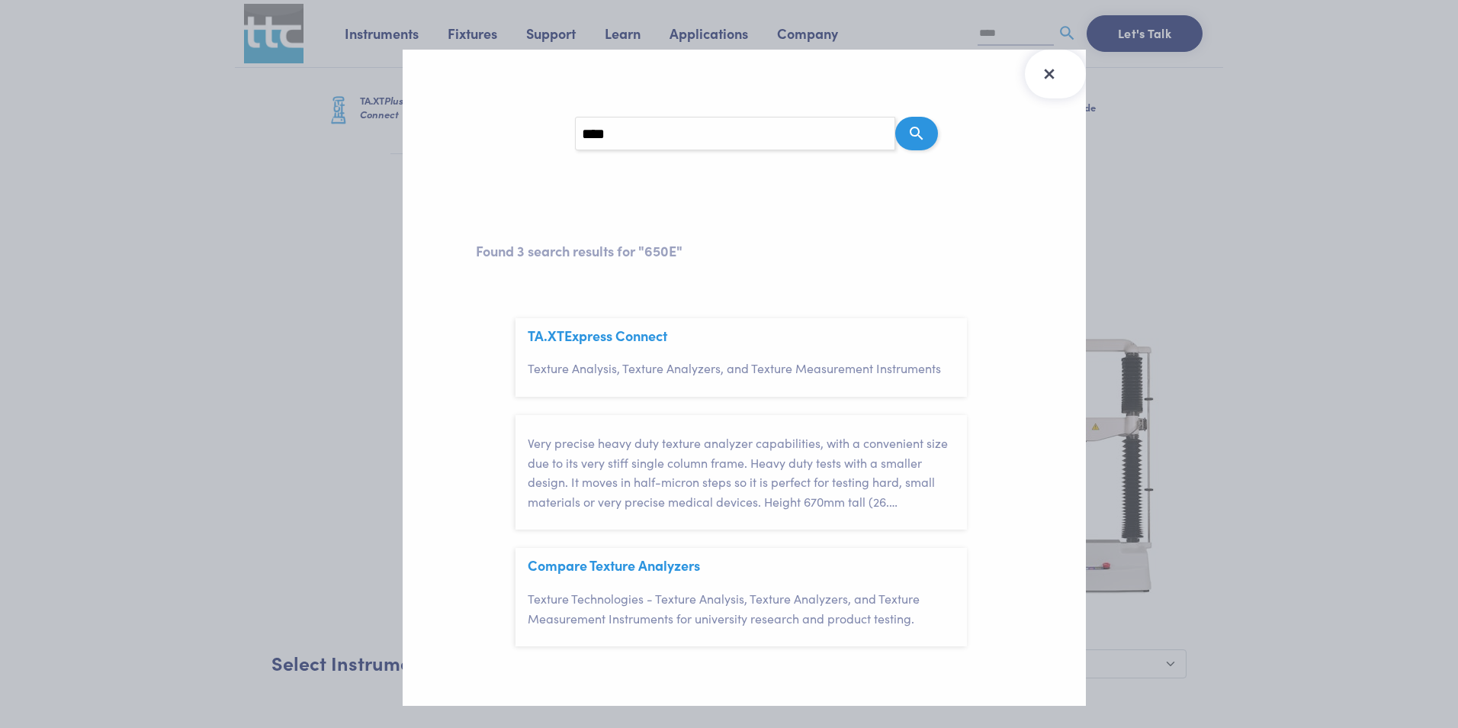
click at [1053, 72] on icon "Close Search Results" at bounding box center [1049, 74] width 10 height 10
